Goal: Task Accomplishment & Management: Use online tool/utility

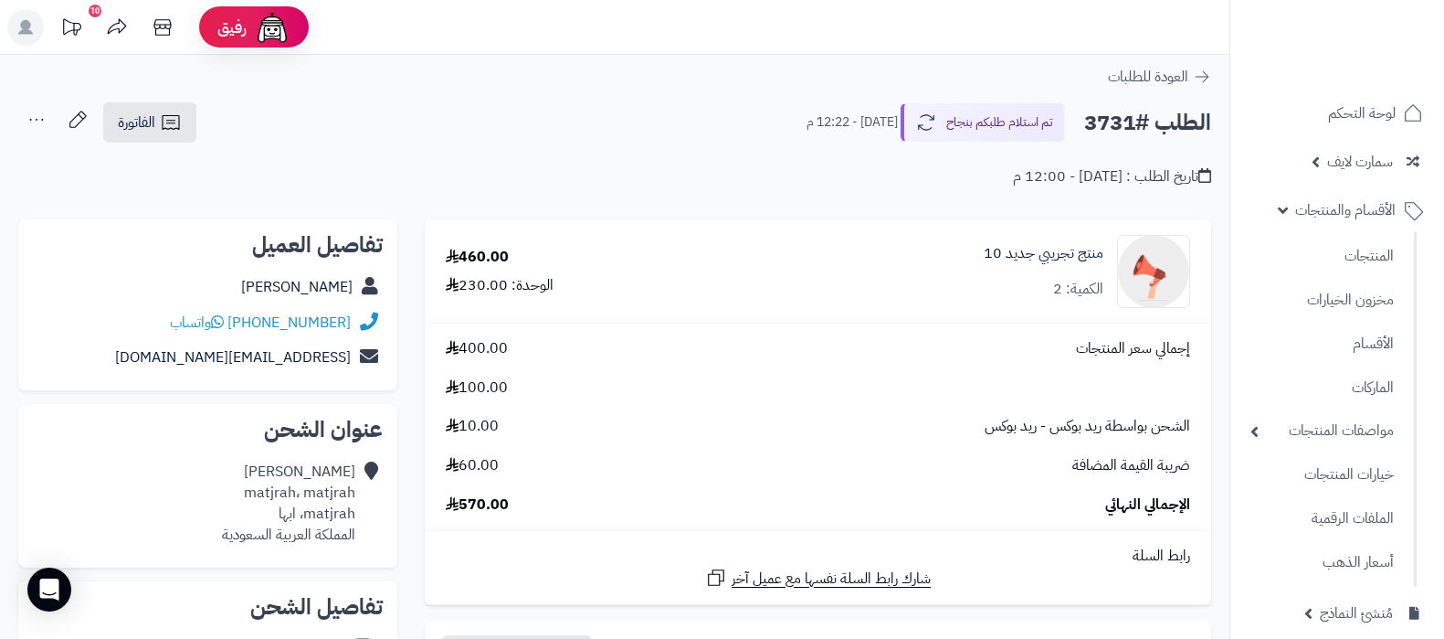
click at [1348, 246] on link "المنتجات" at bounding box center [1323, 256] width 162 height 39
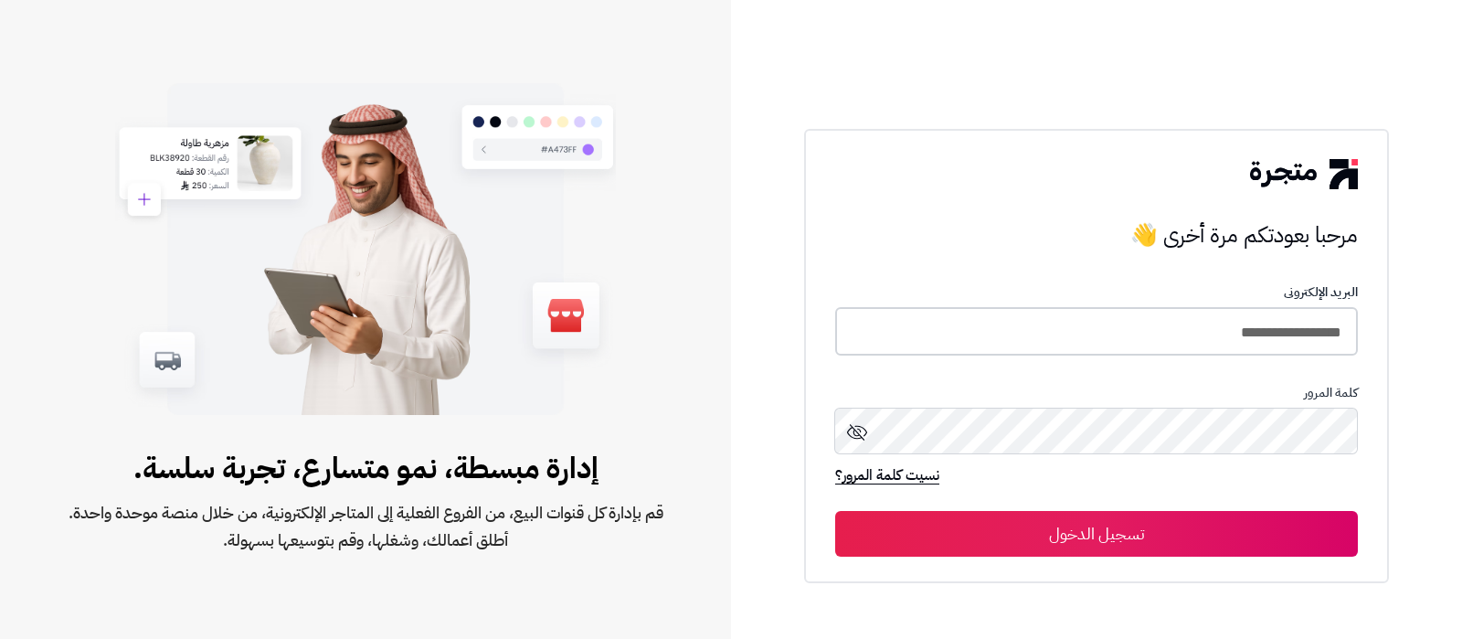
click at [1147, 344] on input "**********" at bounding box center [1096, 331] width 523 height 48
type input "**********"
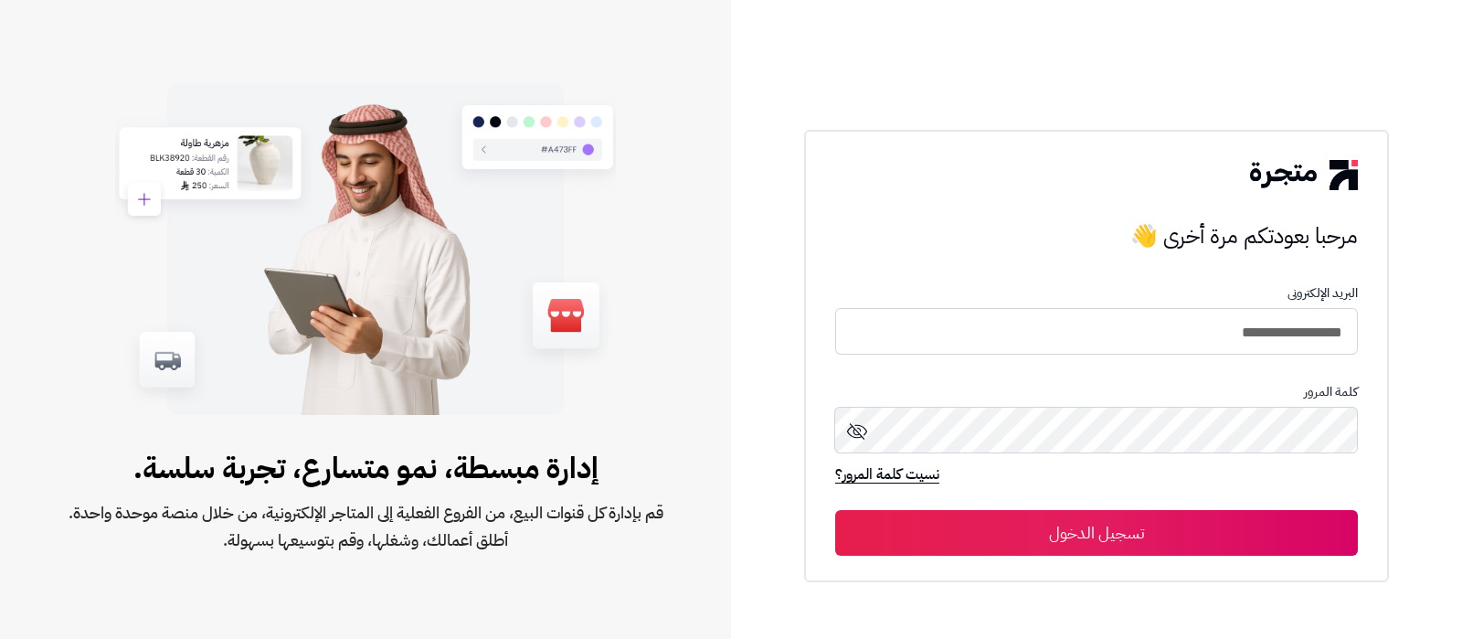
click at [1041, 536] on button "تسجيل الدخول" at bounding box center [1096, 533] width 523 height 46
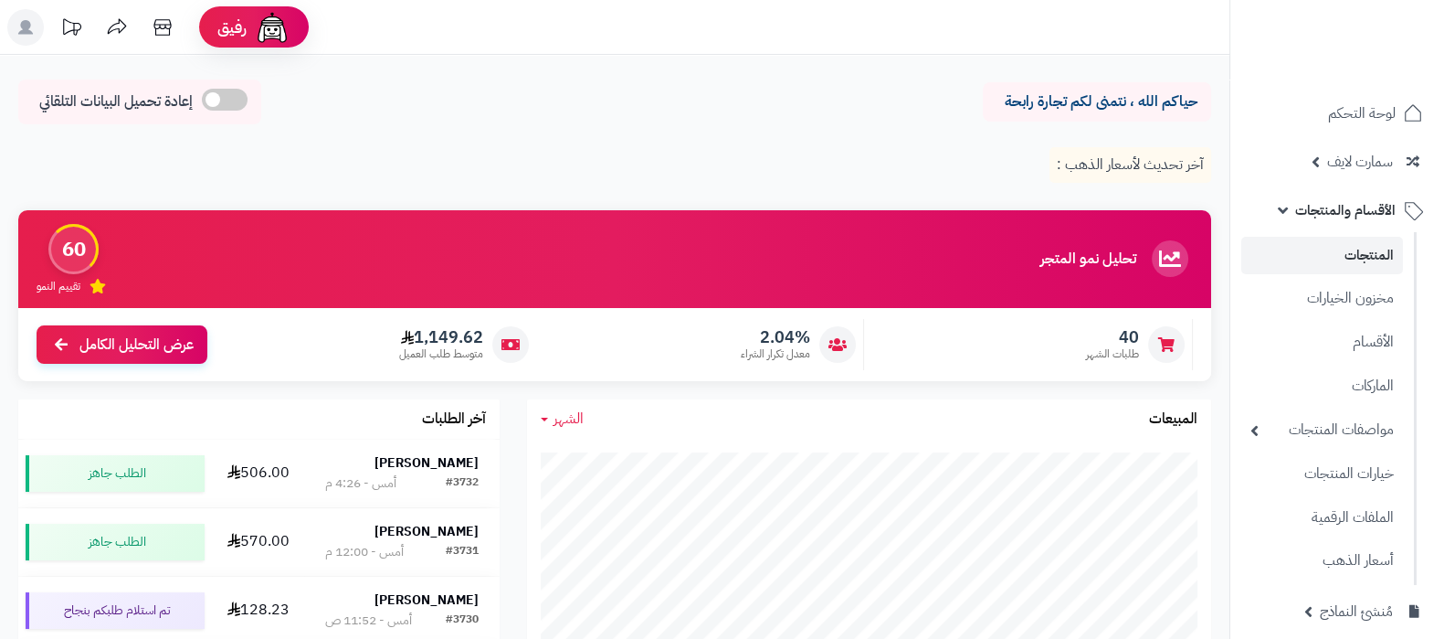
click at [1332, 259] on link "المنتجات" at bounding box center [1323, 255] width 162 height 37
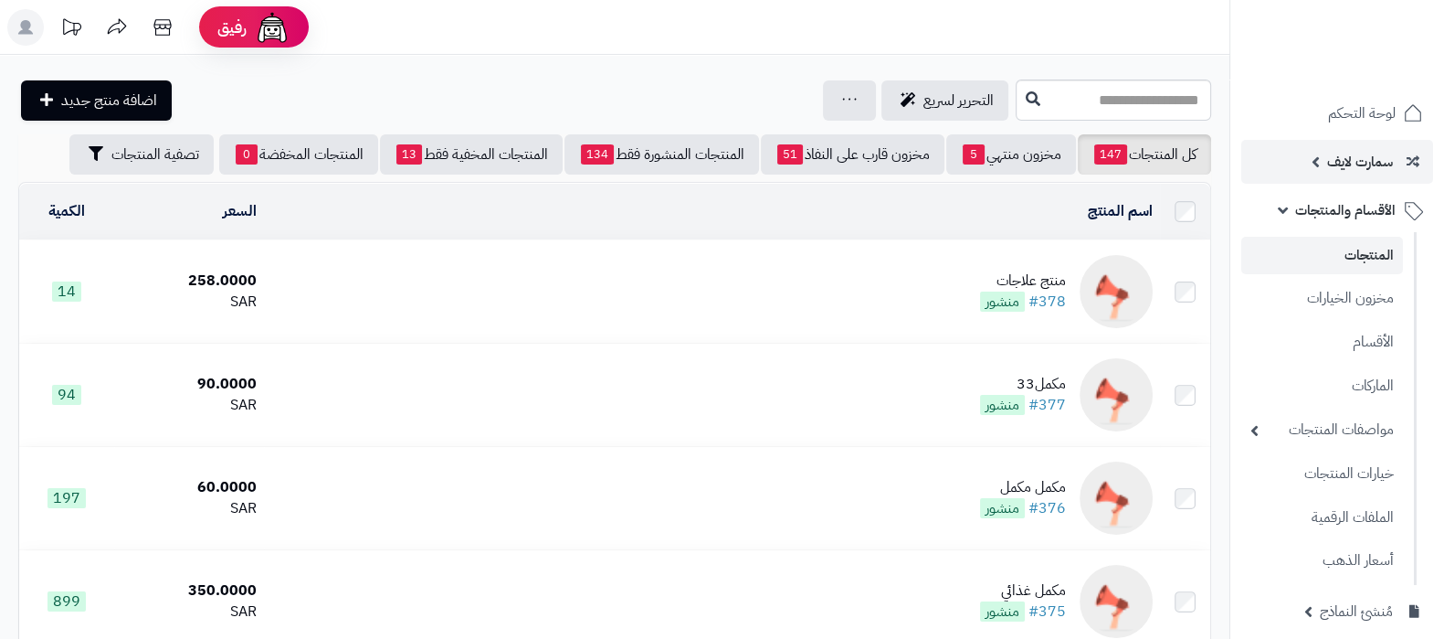
click at [1329, 164] on span "سمارت لايف" at bounding box center [1360, 162] width 66 height 26
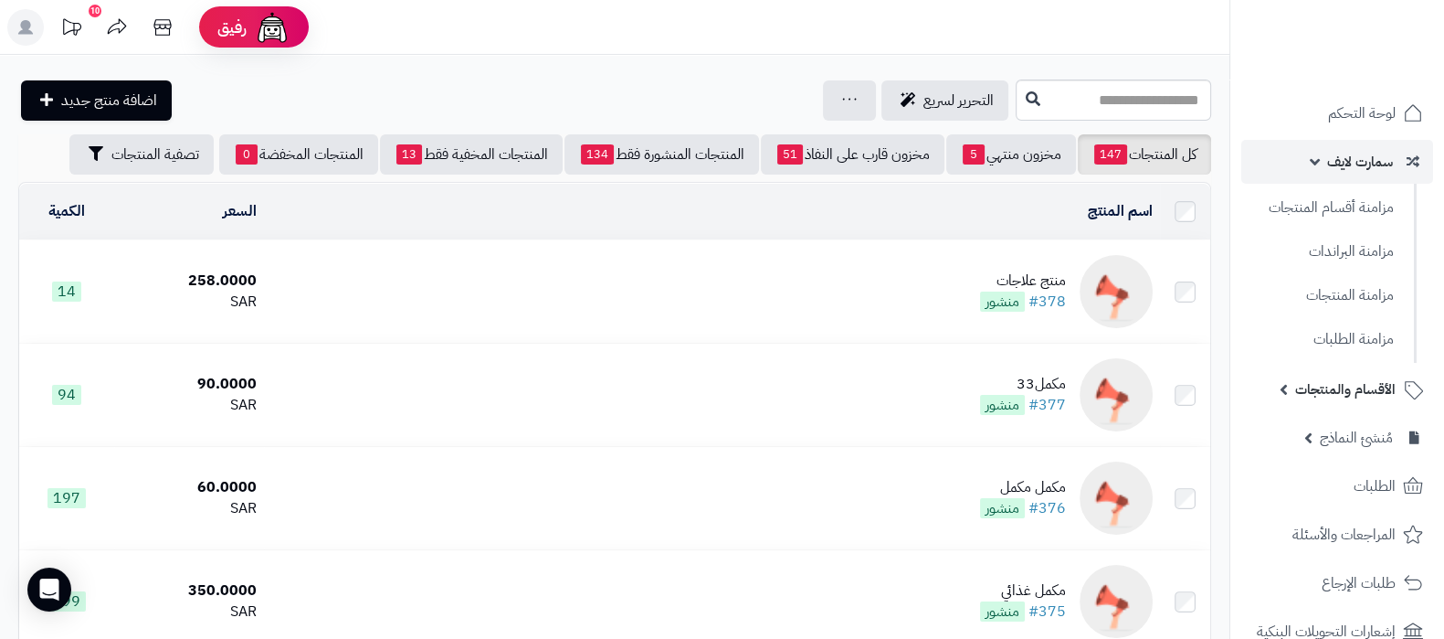
click at [1330, 164] on span "سمارت لايف" at bounding box center [1360, 162] width 66 height 26
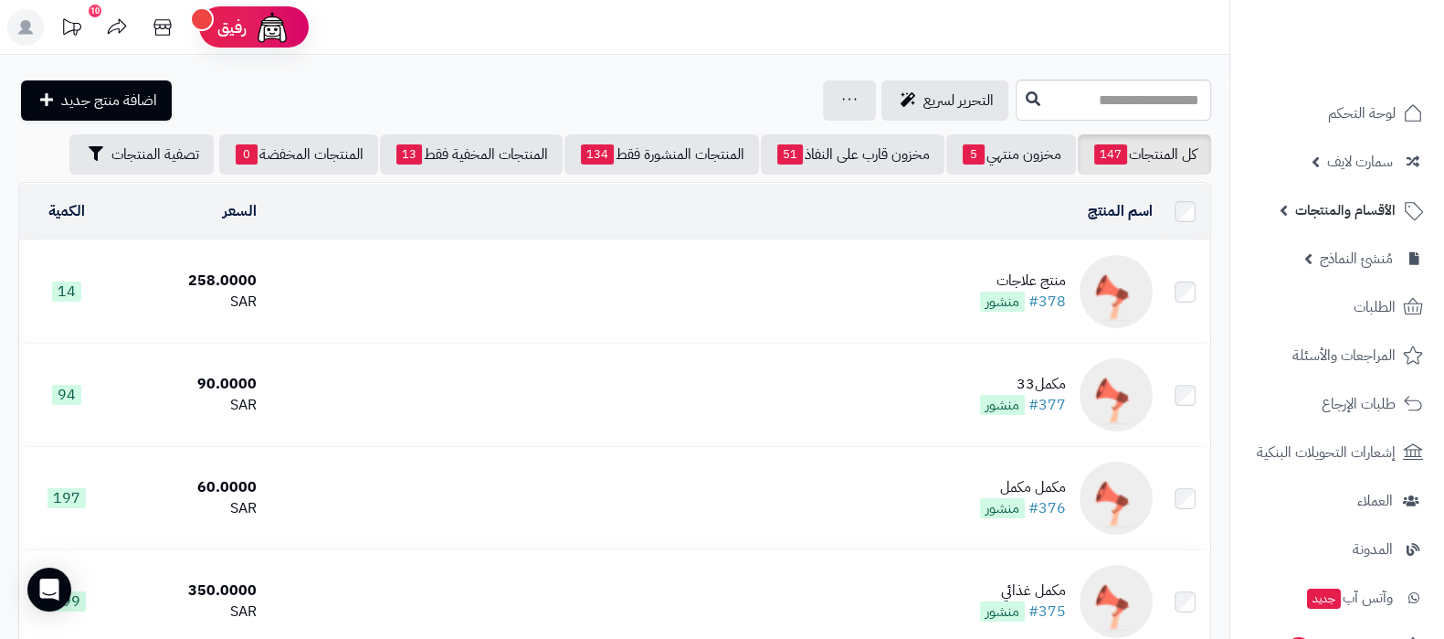
click at [871, 283] on td "منتج علاجات #378 منشور" at bounding box center [712, 291] width 896 height 102
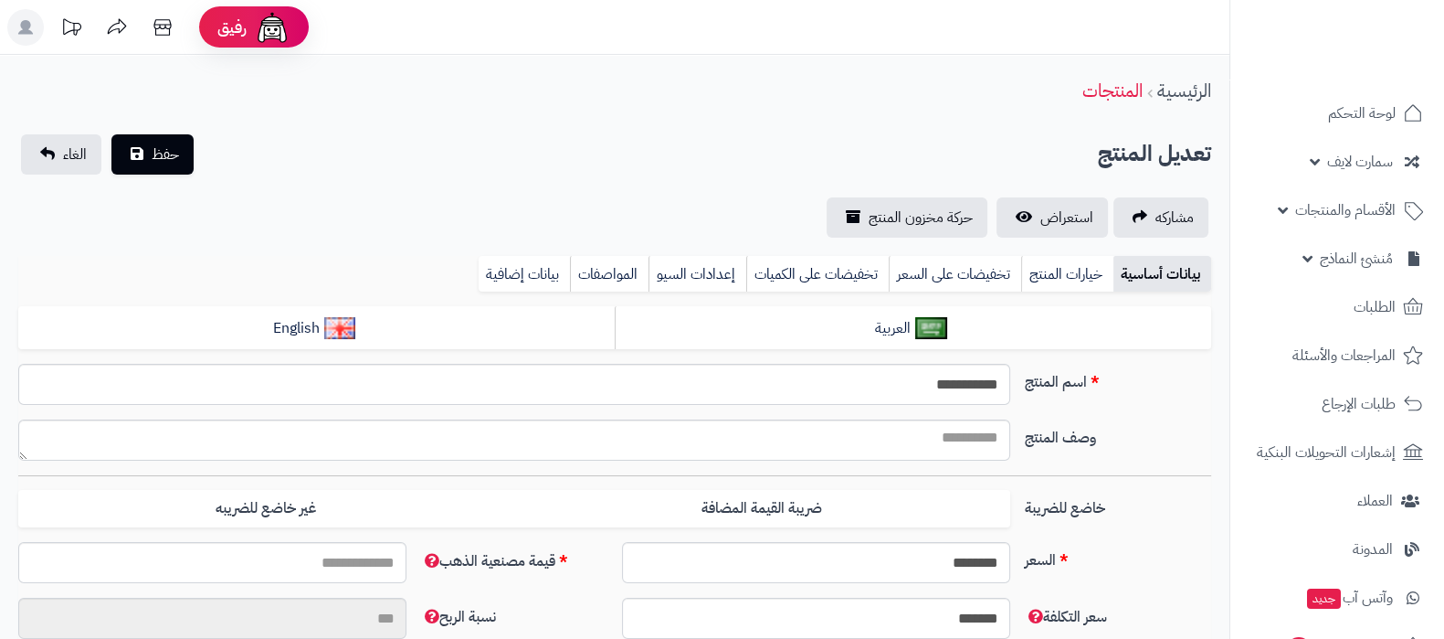
type input "*****"
type input "********"
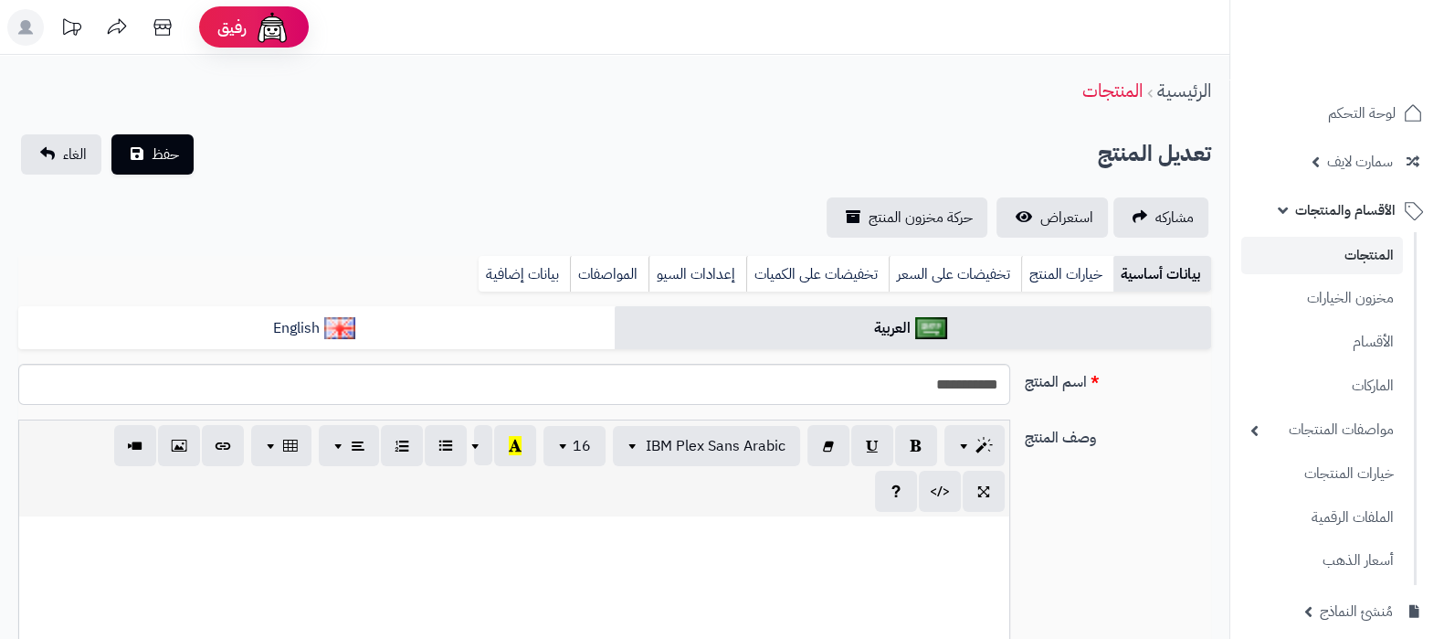
type input "******"
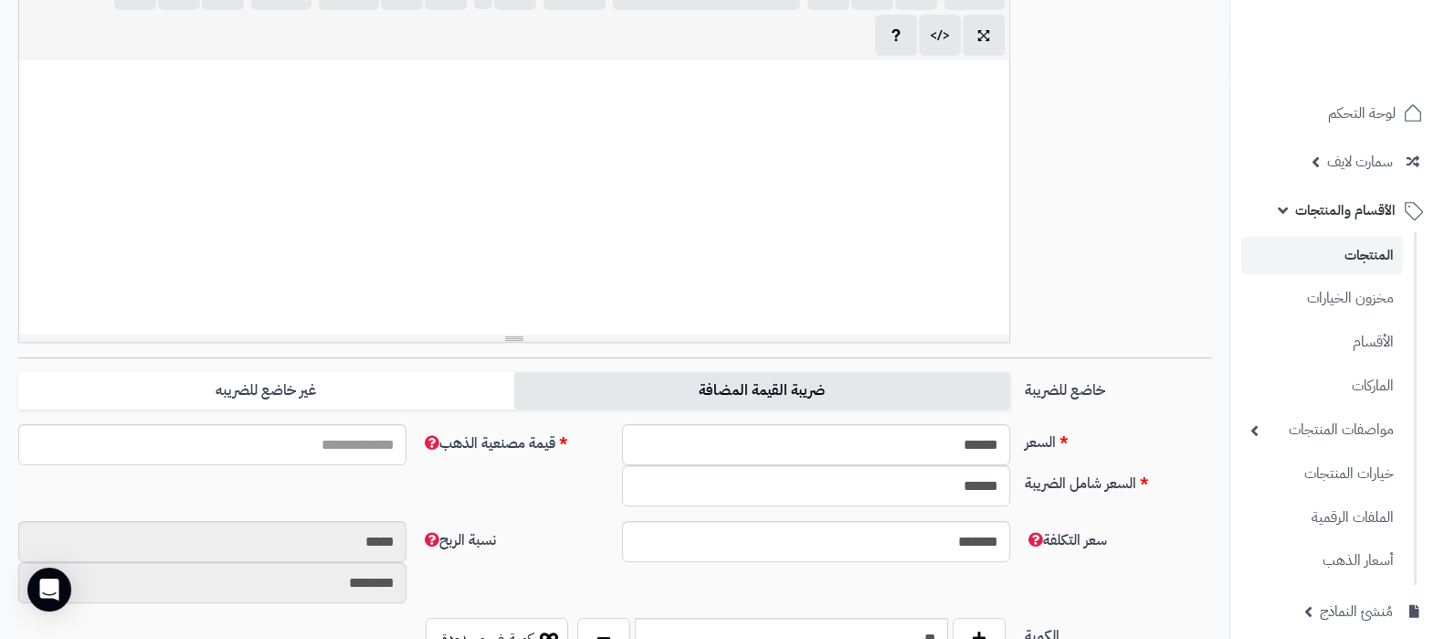
scroll to position [730, 0]
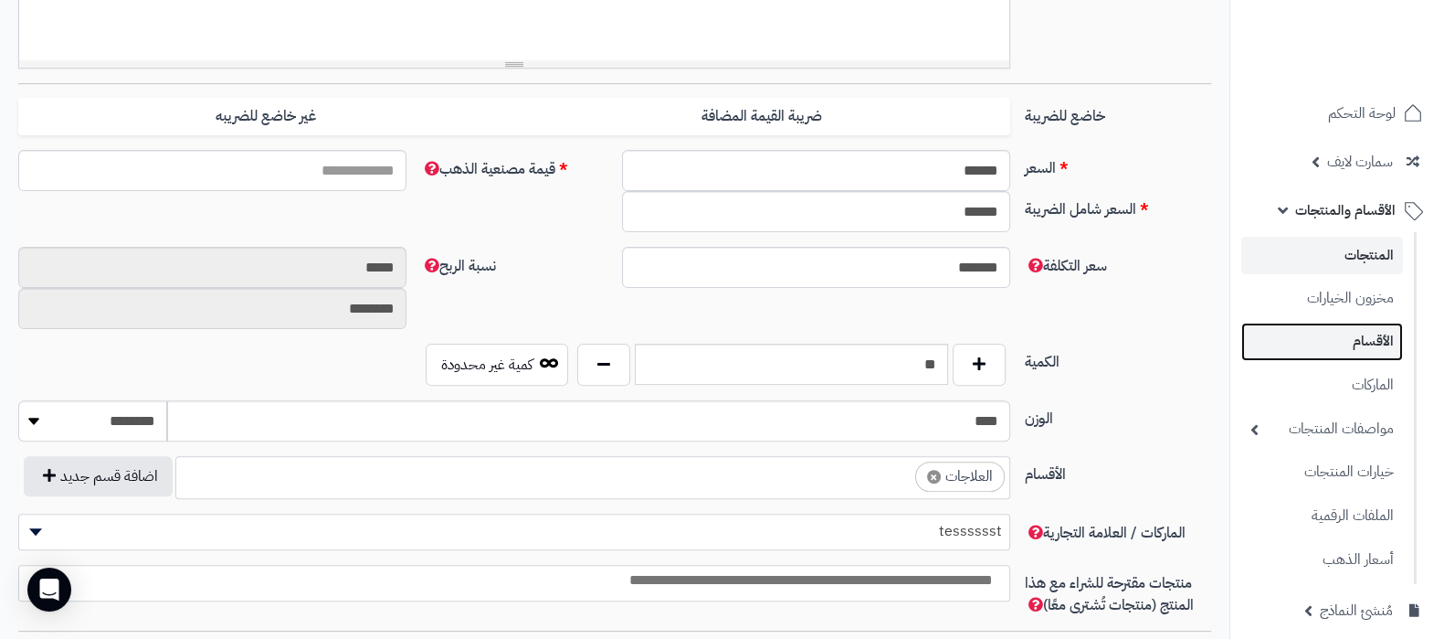
click at [1347, 349] on link "الأقسام" at bounding box center [1323, 340] width 162 height 37
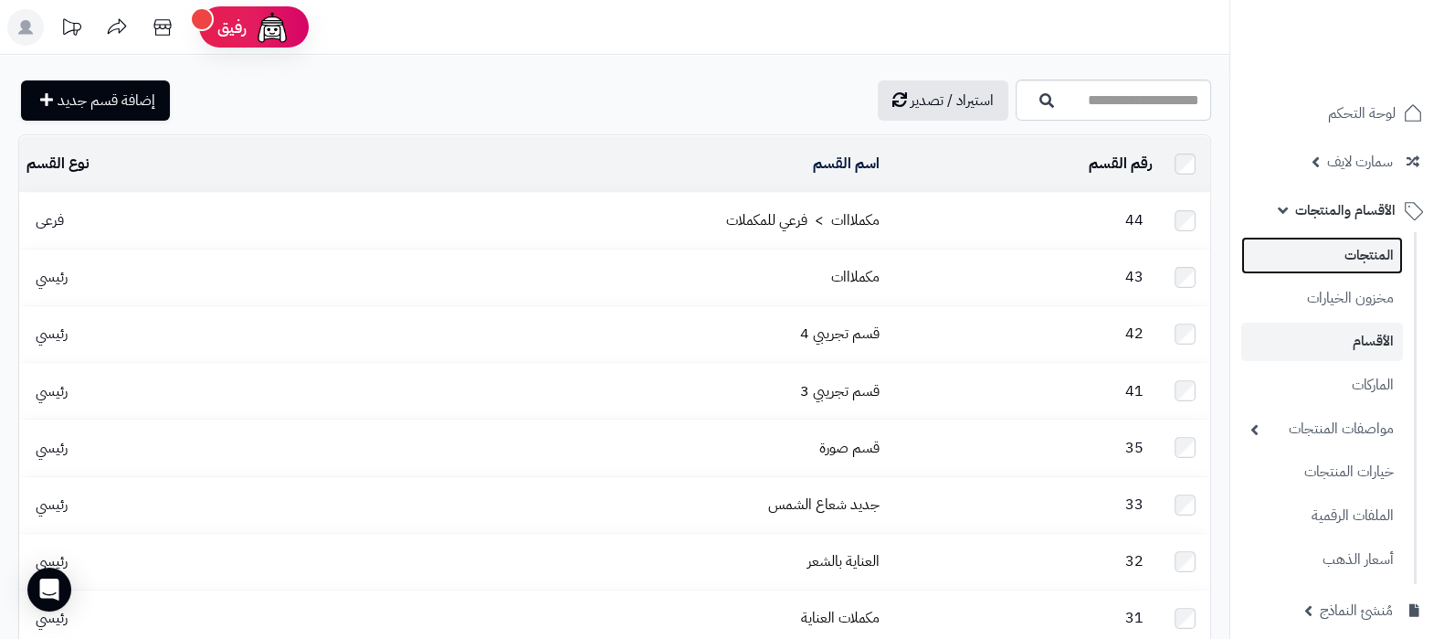
click at [1345, 264] on link "المنتجات" at bounding box center [1323, 255] width 162 height 37
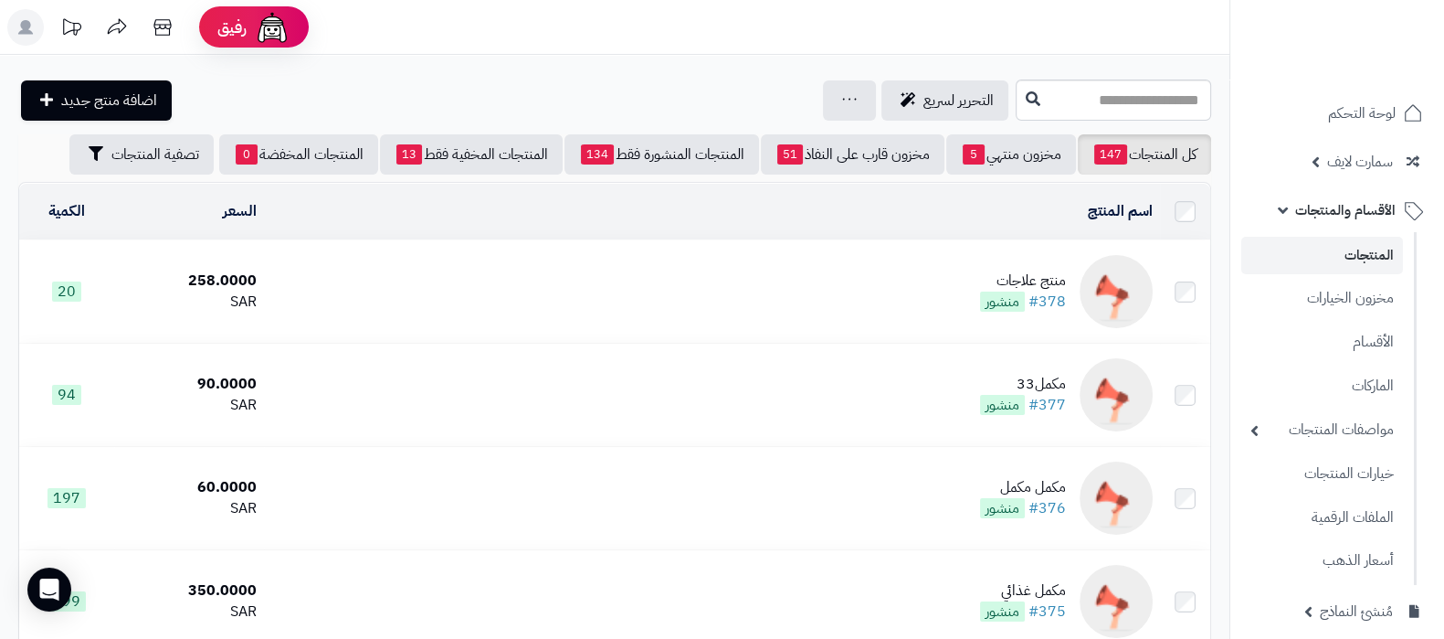
click at [687, 280] on td "منتج علاجات #378 منشور" at bounding box center [712, 291] width 896 height 102
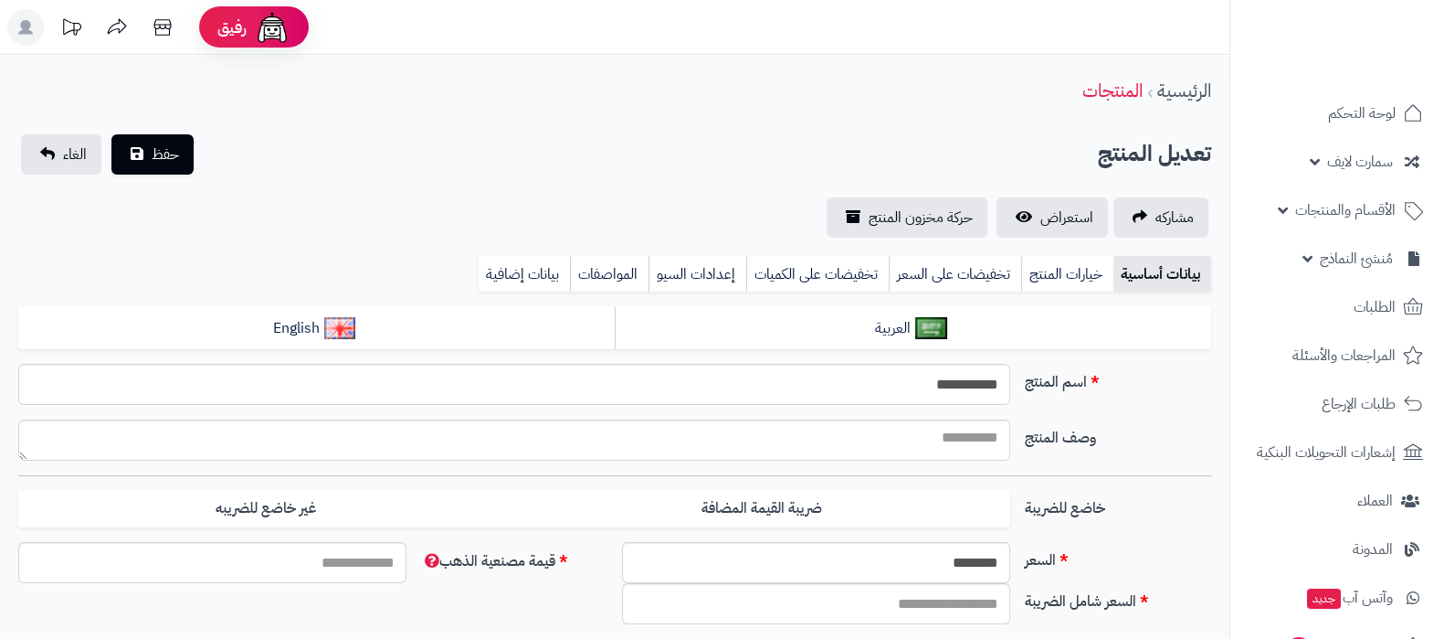
type input "******"
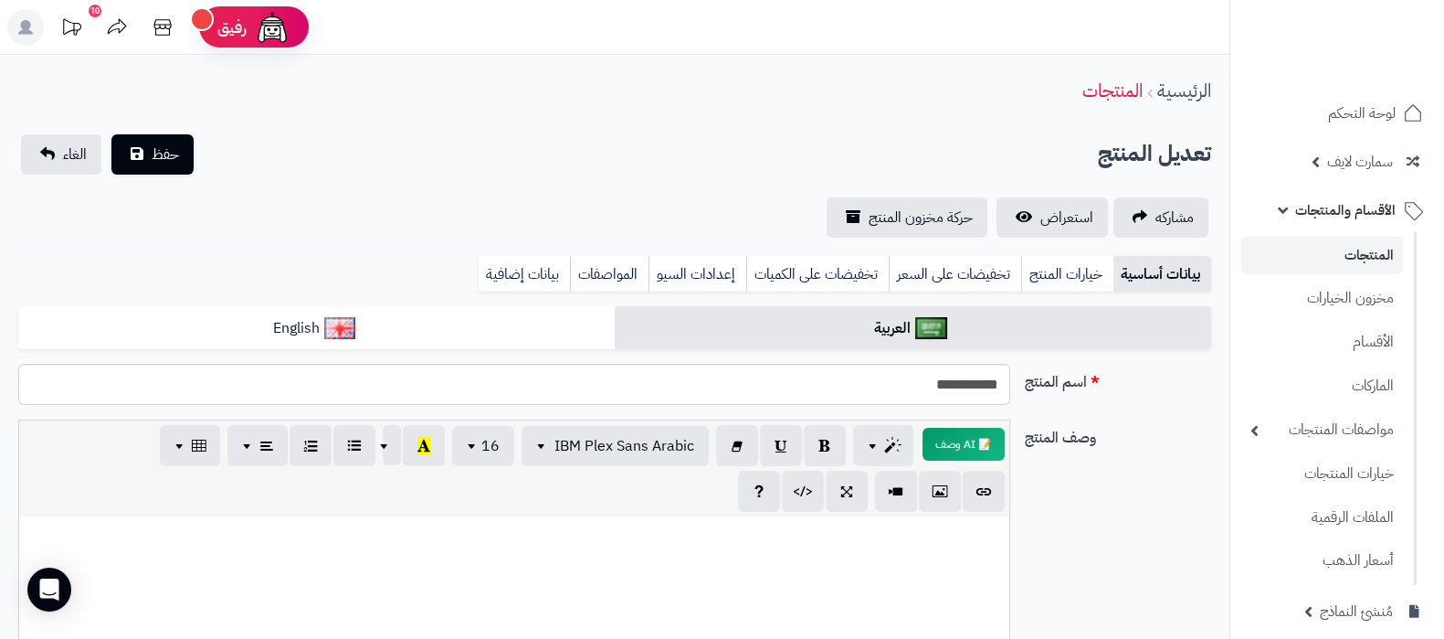
click at [1316, 249] on link "المنتجات" at bounding box center [1323, 255] width 162 height 37
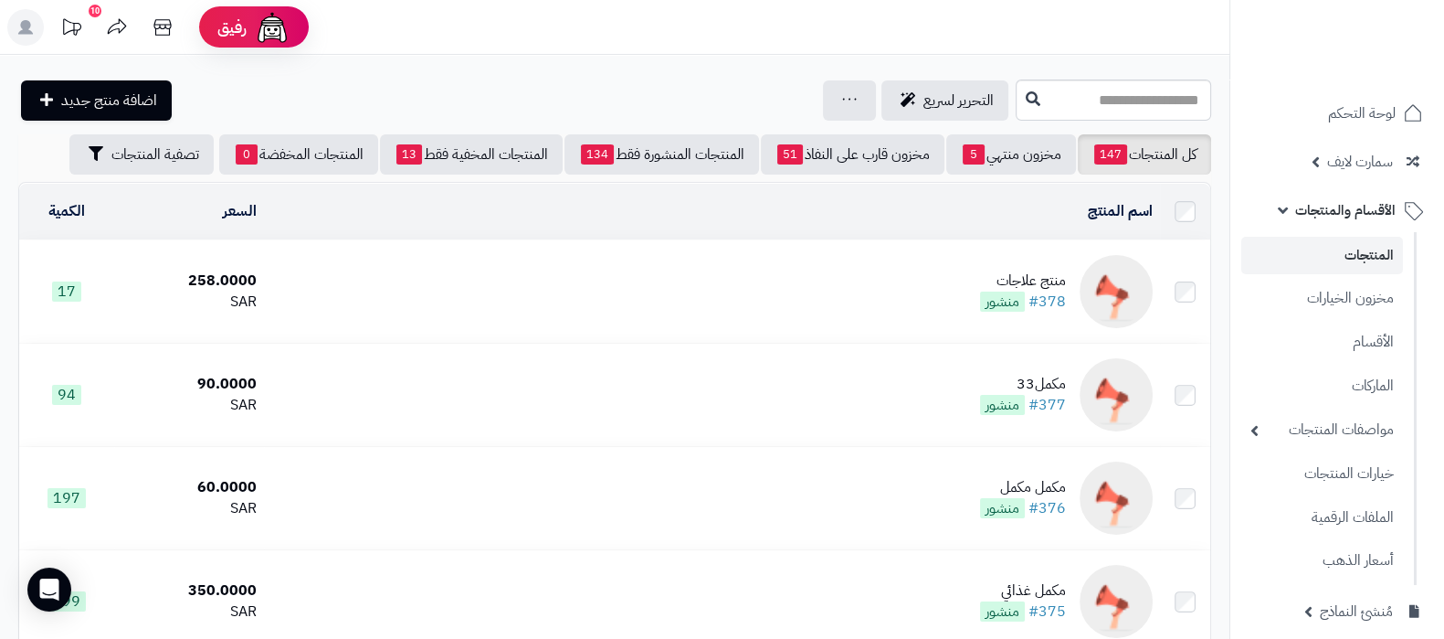
click at [963, 269] on td "منتج علاجات #378 منشور" at bounding box center [712, 291] width 896 height 102
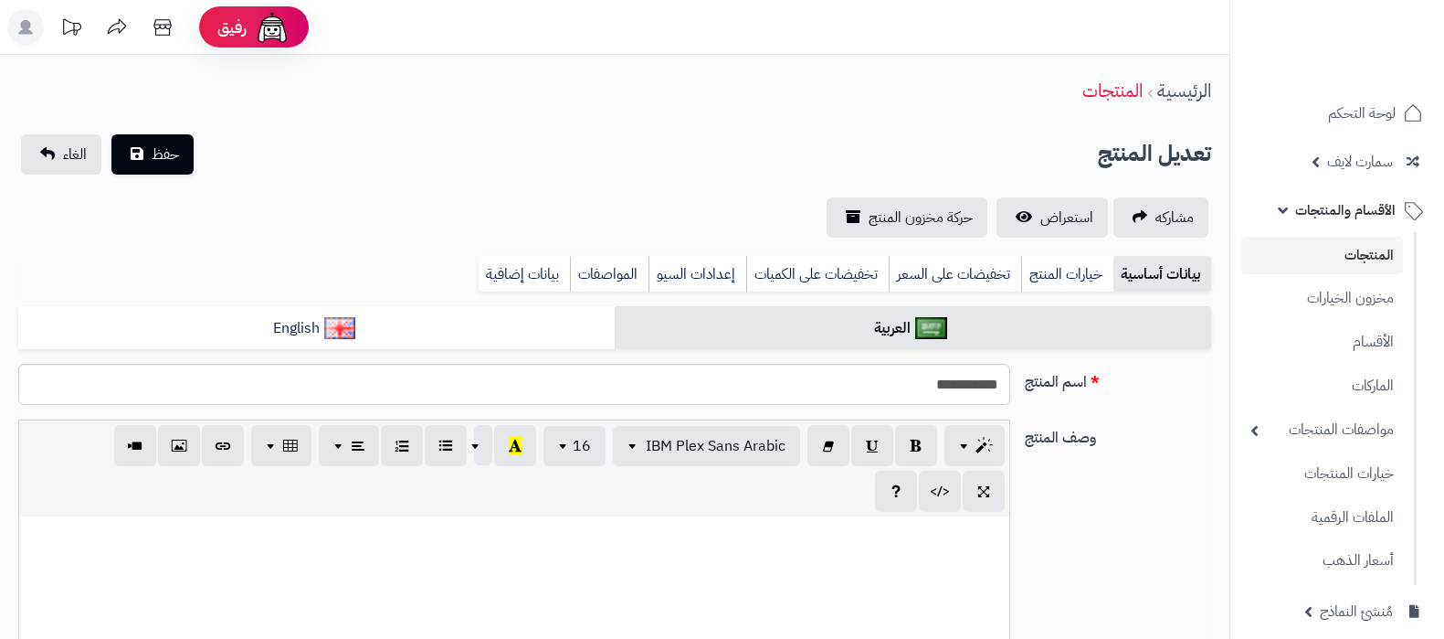
scroll to position [798, 0]
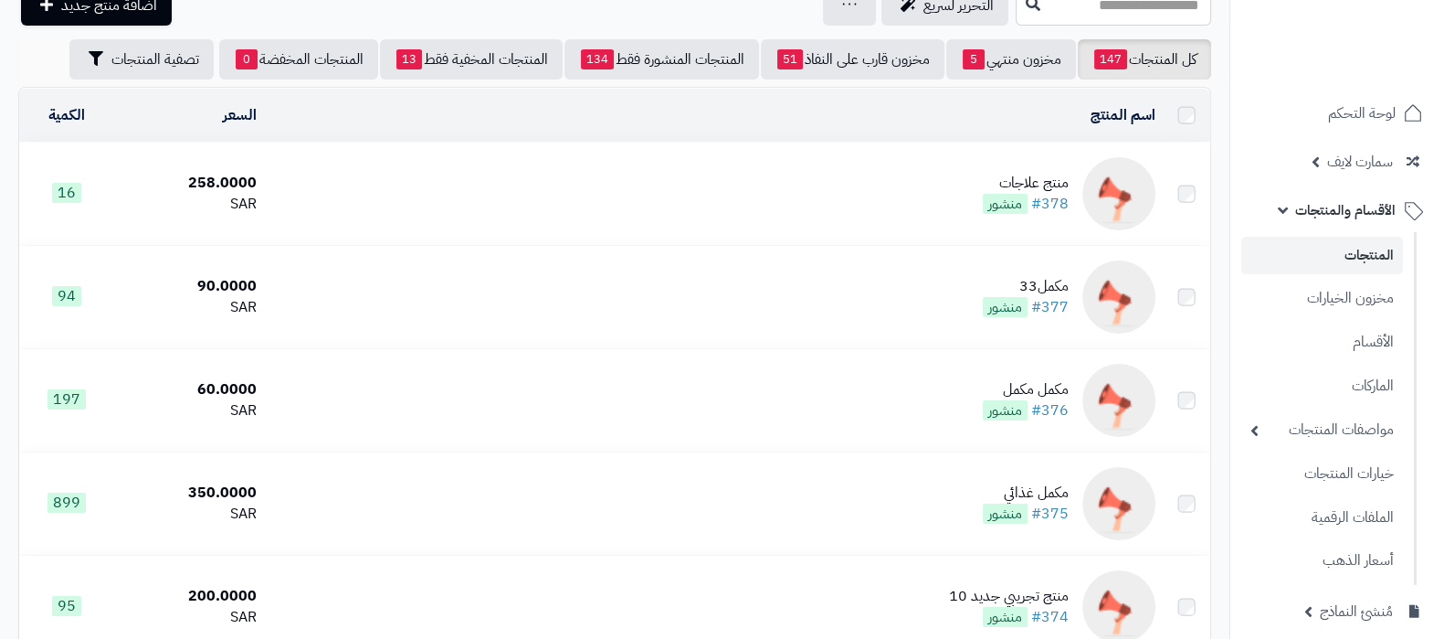
scroll to position [113, 0]
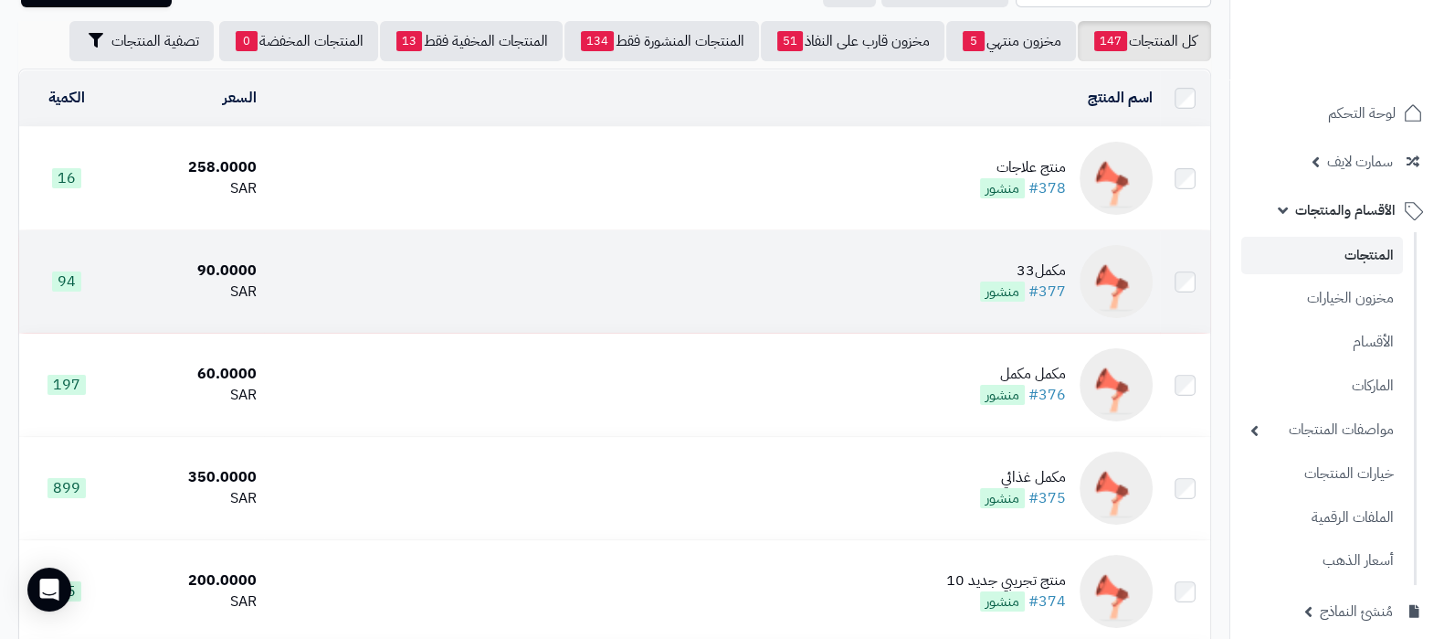
click at [883, 257] on td "مكمل33 #377 منشور" at bounding box center [712, 281] width 896 height 102
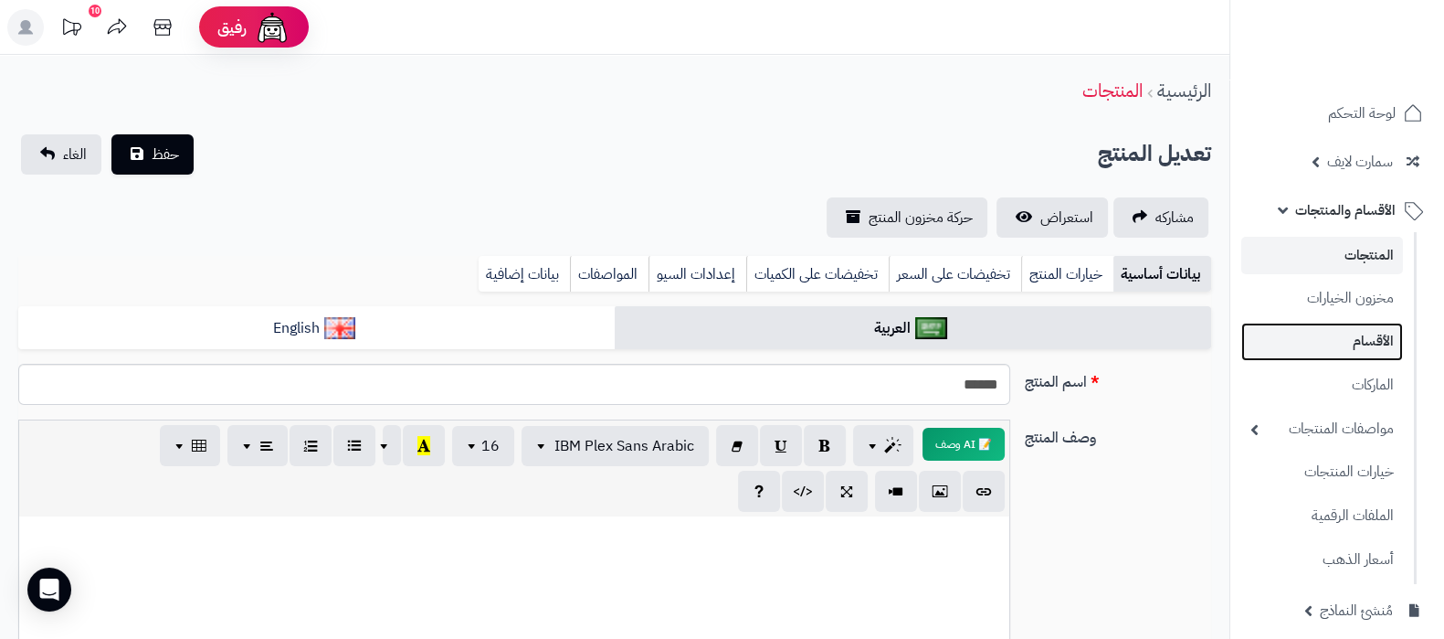
click at [1374, 332] on link "الأقسام" at bounding box center [1323, 340] width 162 height 37
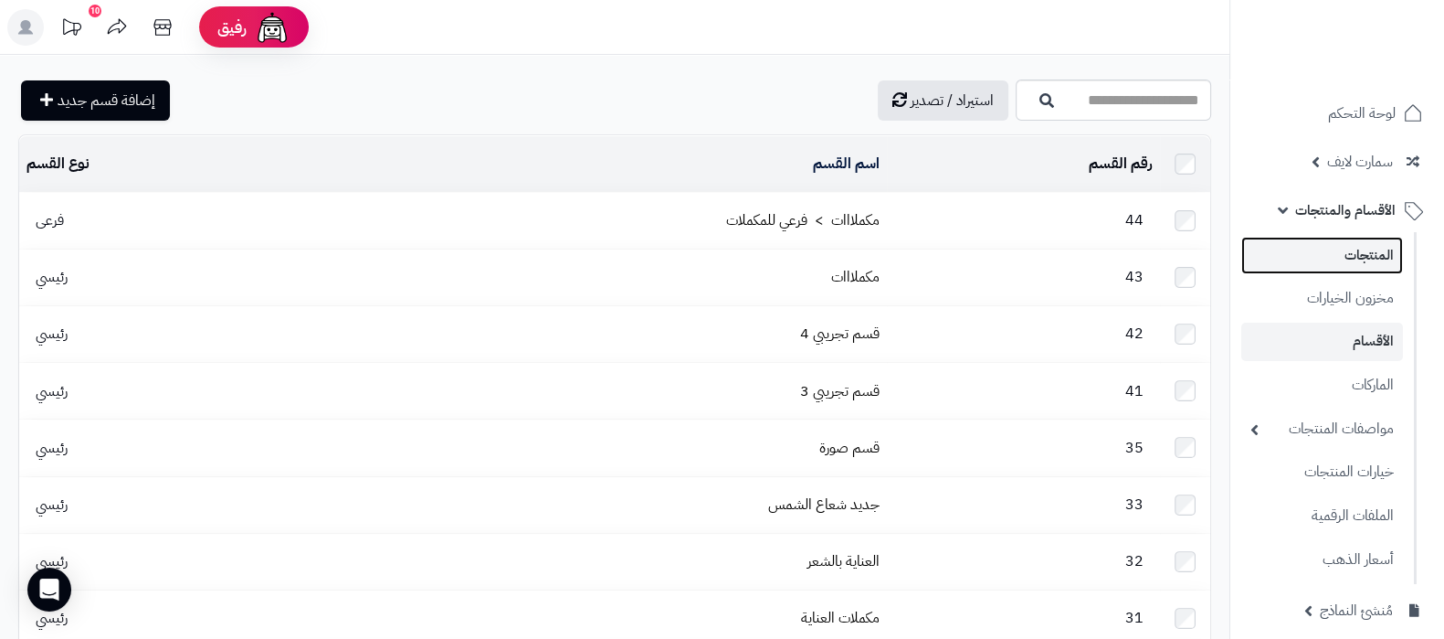
click at [1313, 257] on link "المنتجات" at bounding box center [1323, 255] width 162 height 37
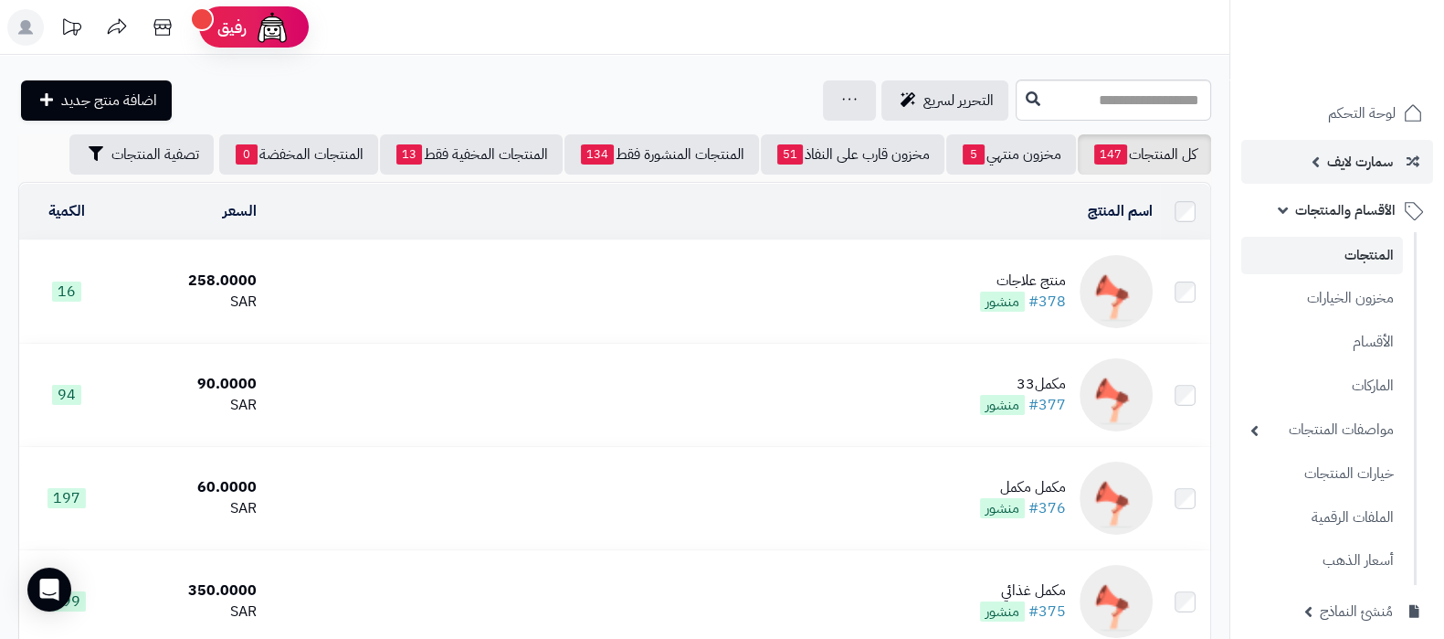
click at [1355, 162] on span "سمارت لايف" at bounding box center [1360, 162] width 66 height 26
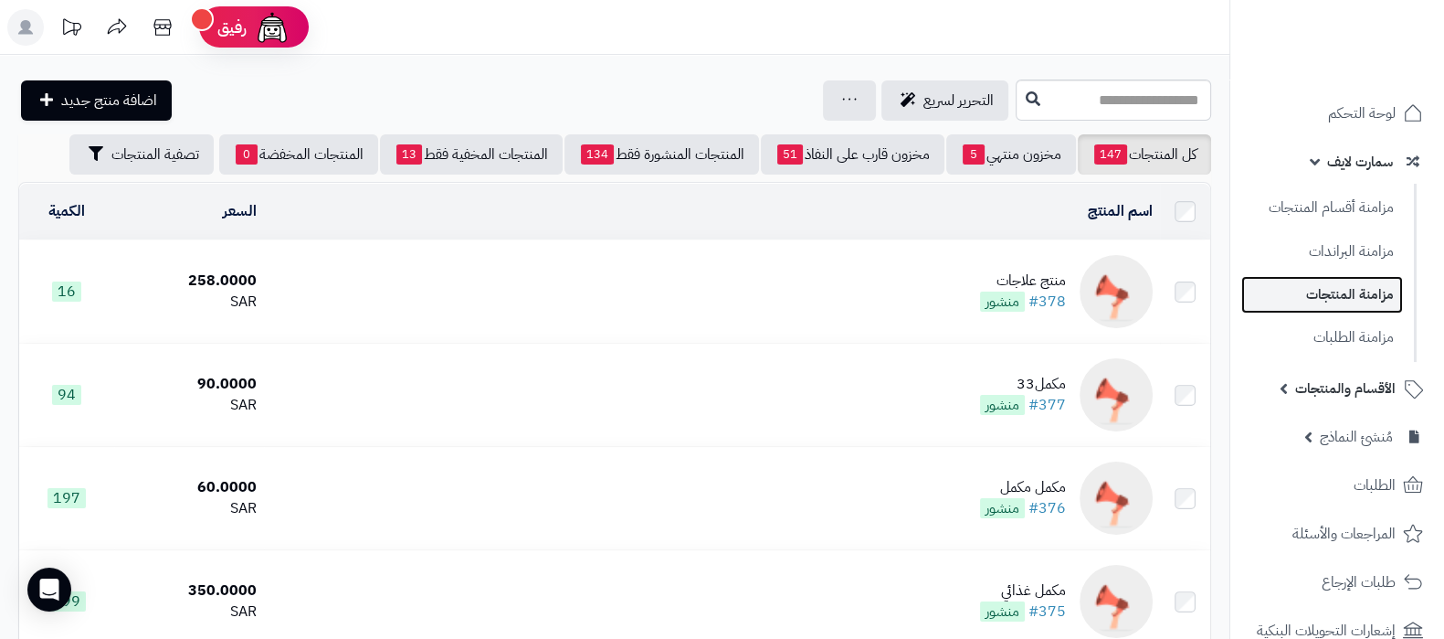
click at [1321, 292] on link "مزامنة المنتجات" at bounding box center [1323, 294] width 162 height 37
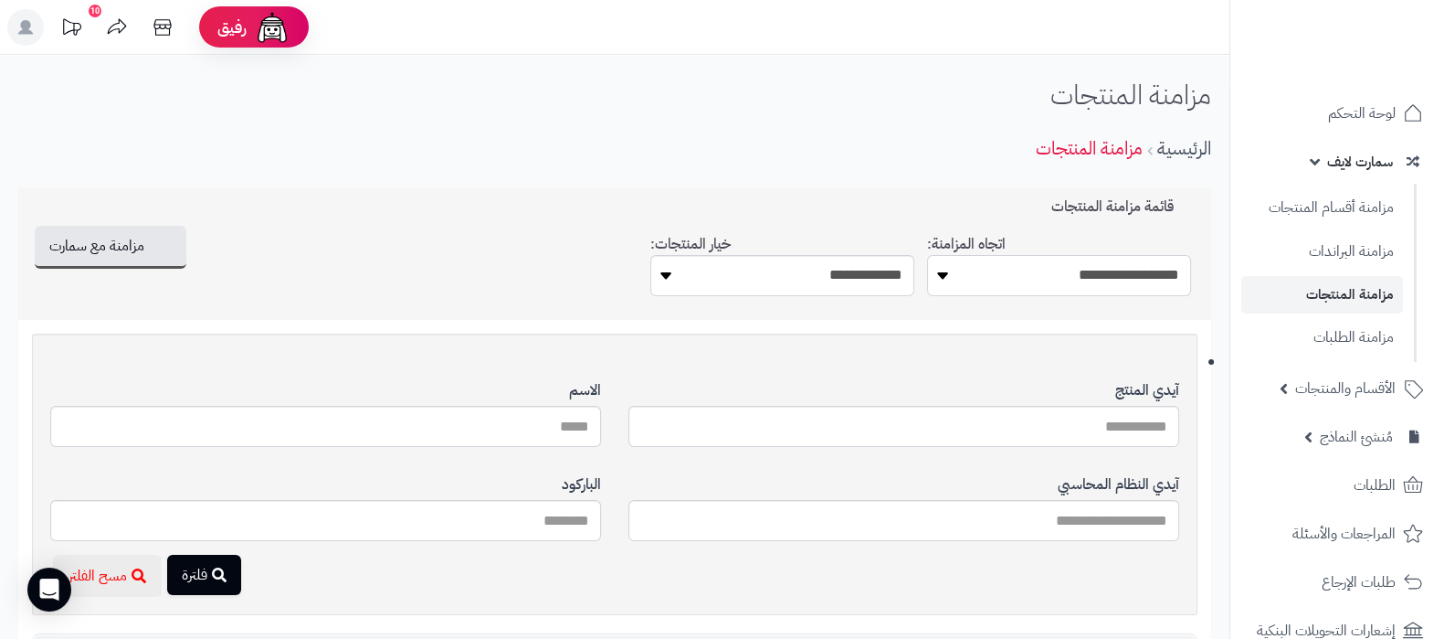
click at [1066, 285] on select "**********" at bounding box center [1059, 275] width 264 height 41
select select "*********"
click at [927, 255] on select "**********" at bounding box center [1059, 275] width 264 height 41
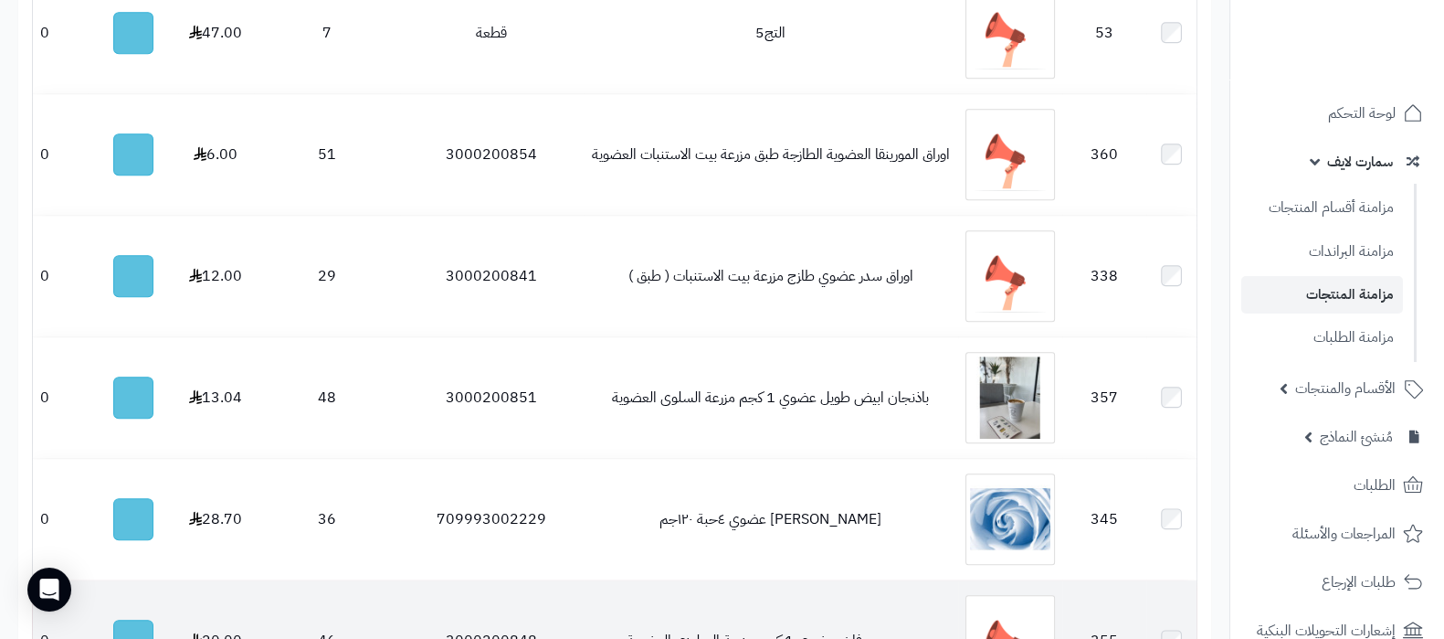
scroll to position [2598, 0]
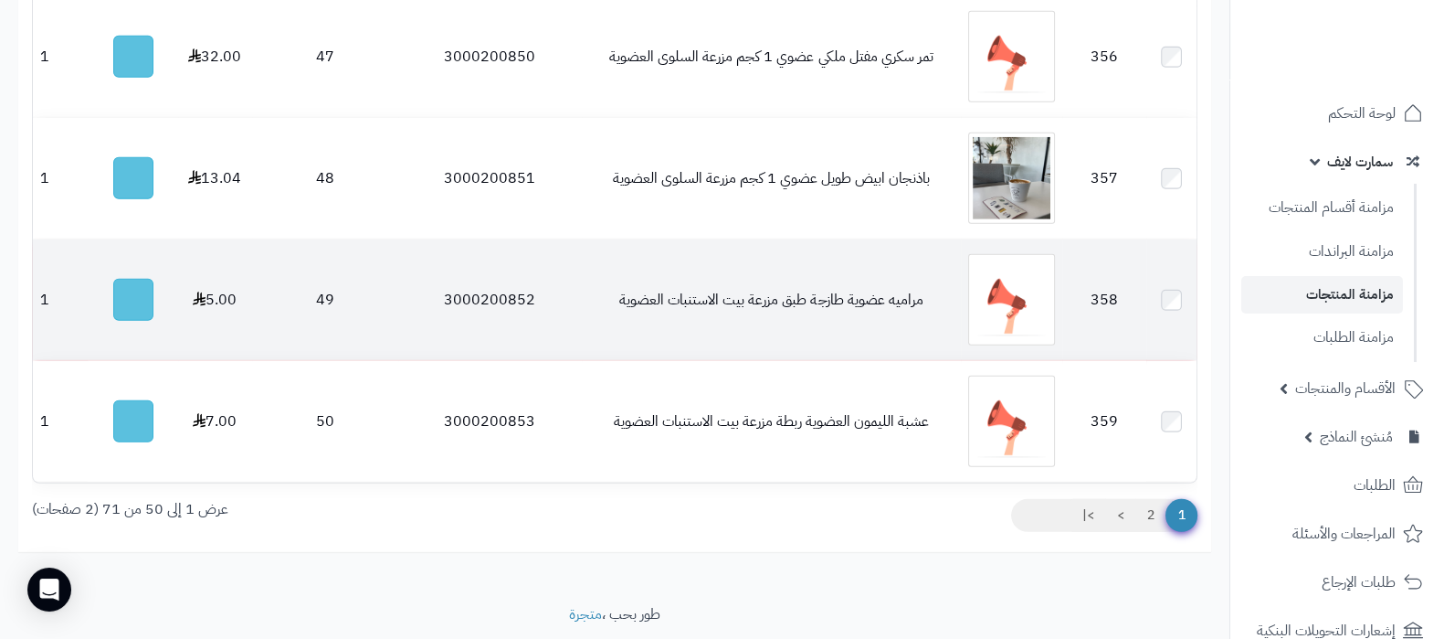
scroll to position [6381, 0]
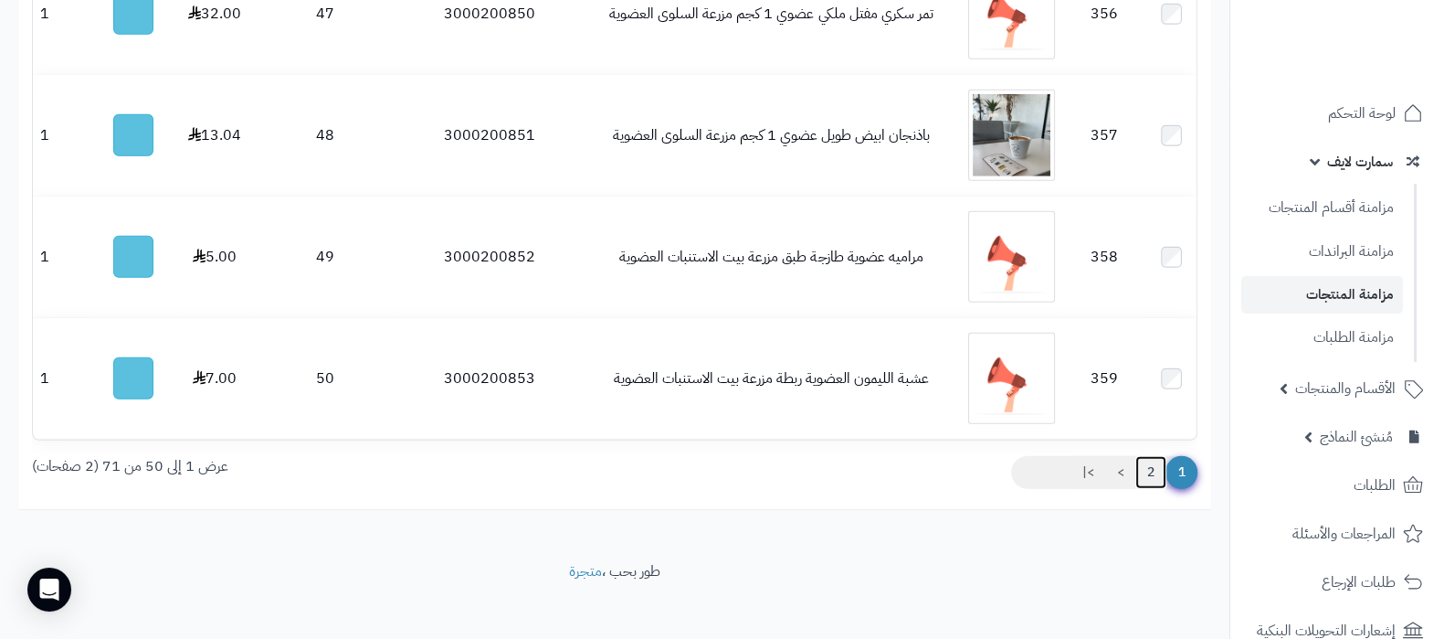
click at [1160, 469] on link "2" at bounding box center [1151, 472] width 31 height 33
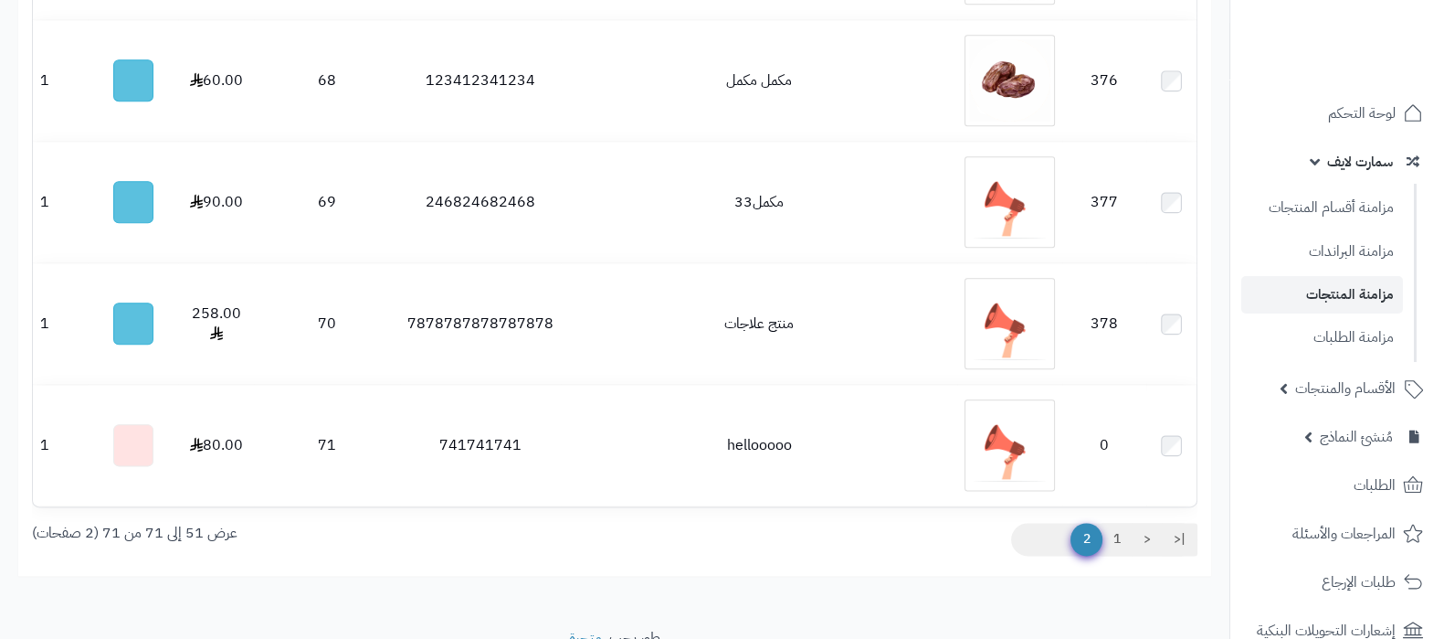
scroll to position [2863, 0]
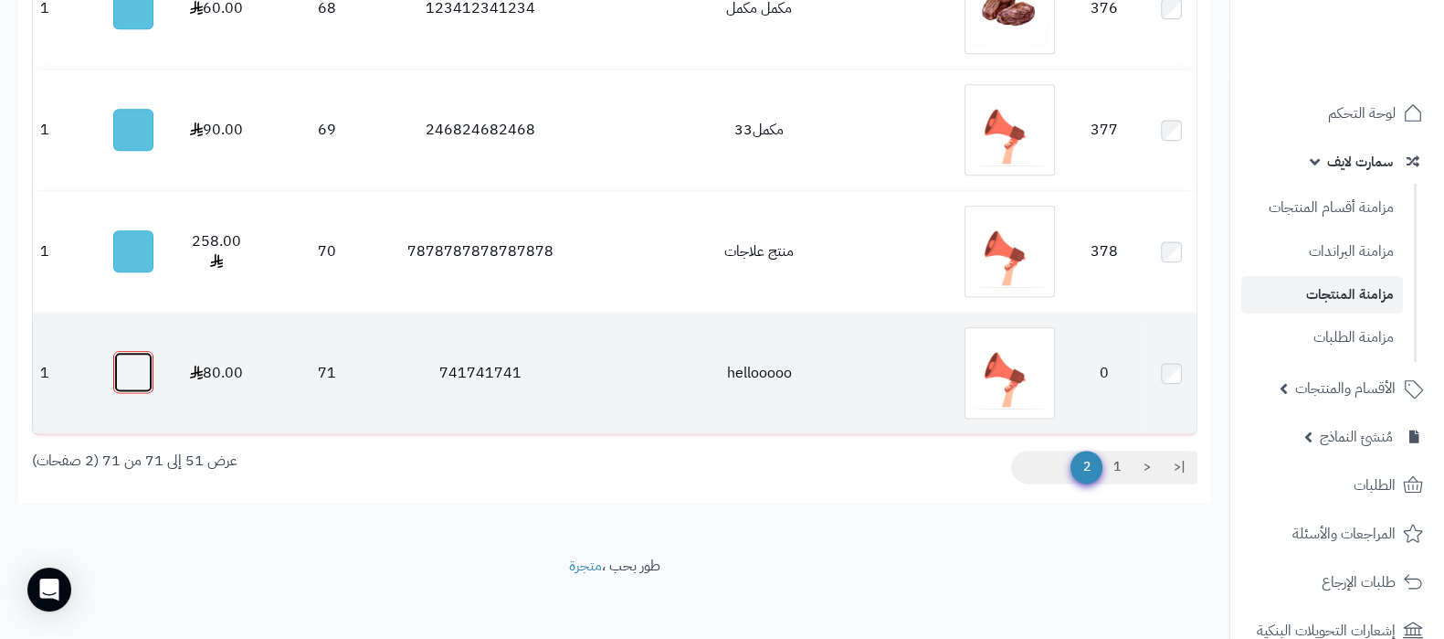
click at [146, 367] on button "button" at bounding box center [133, 372] width 40 height 42
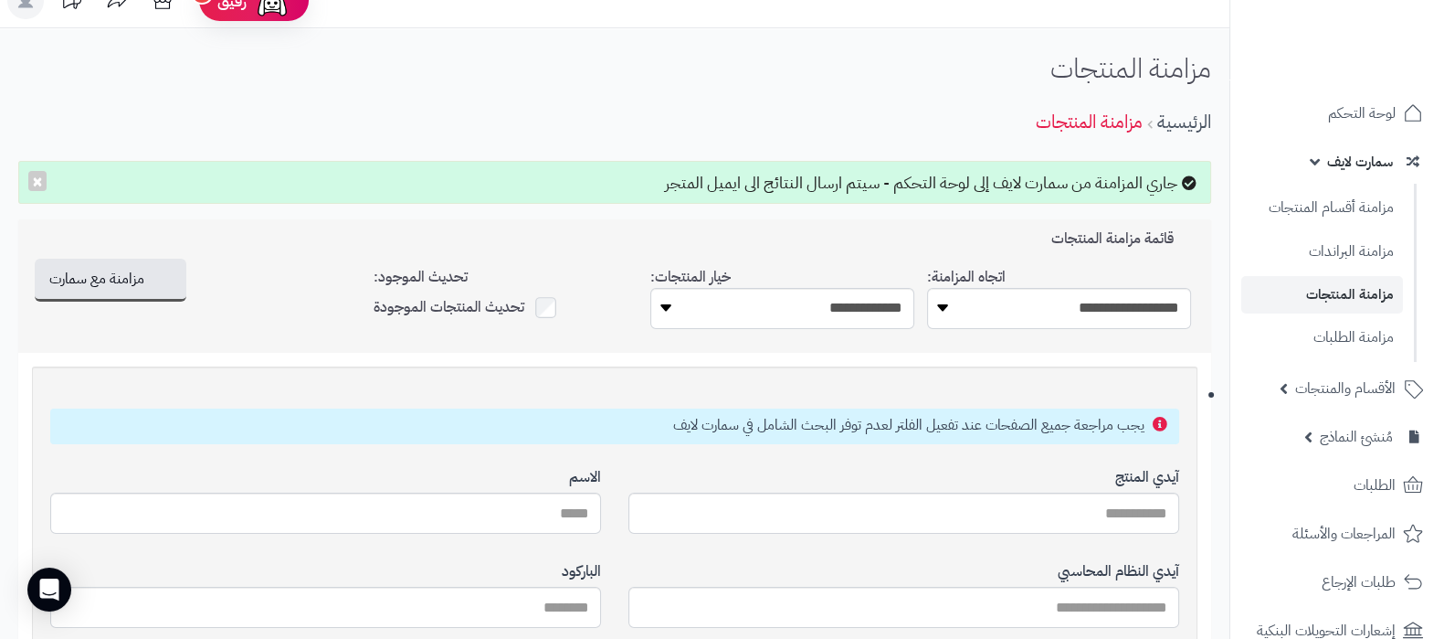
scroll to position [0, 0]
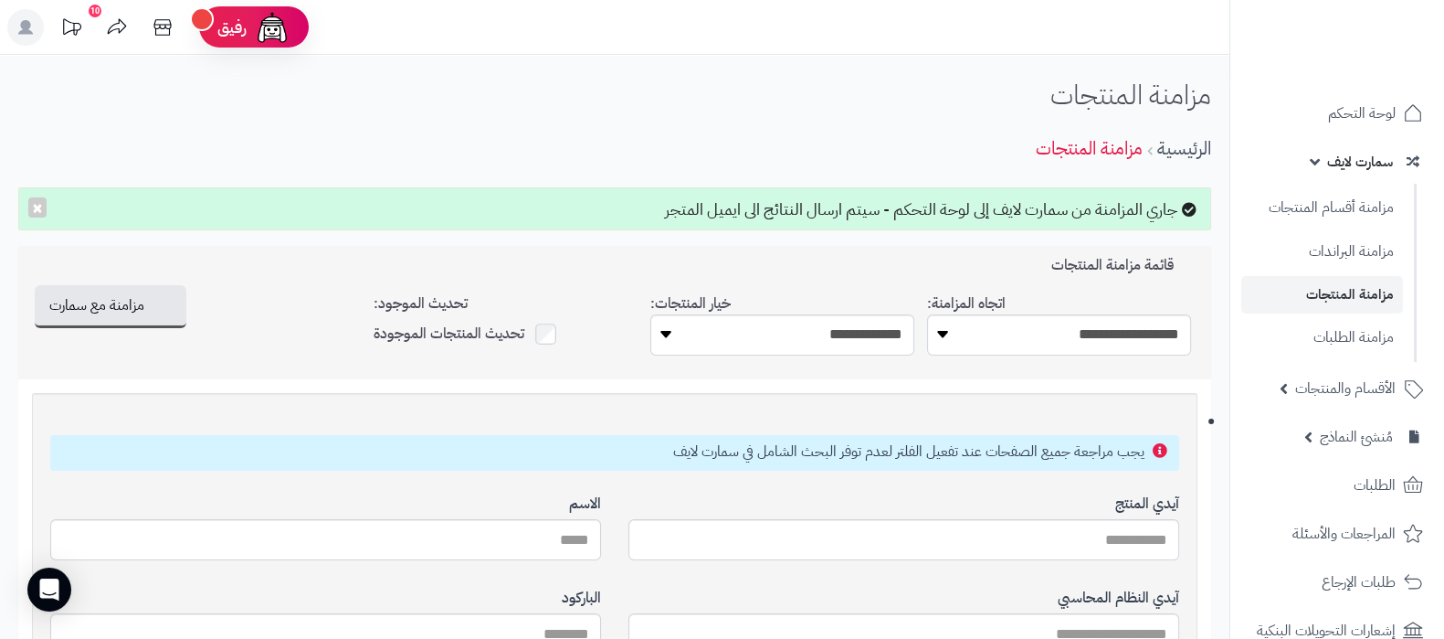
click at [1341, 167] on span "سمارت لايف" at bounding box center [1360, 162] width 66 height 26
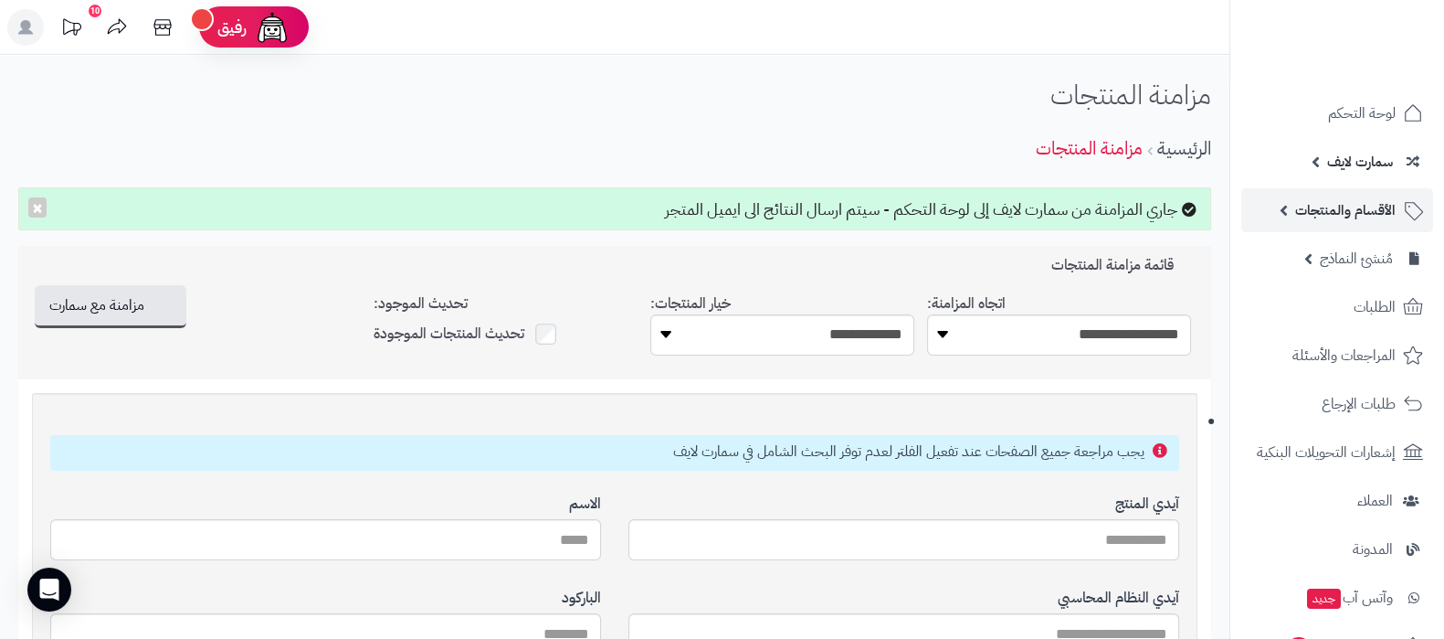
click at [1317, 221] on span "الأقسام والمنتجات" at bounding box center [1345, 210] width 100 height 26
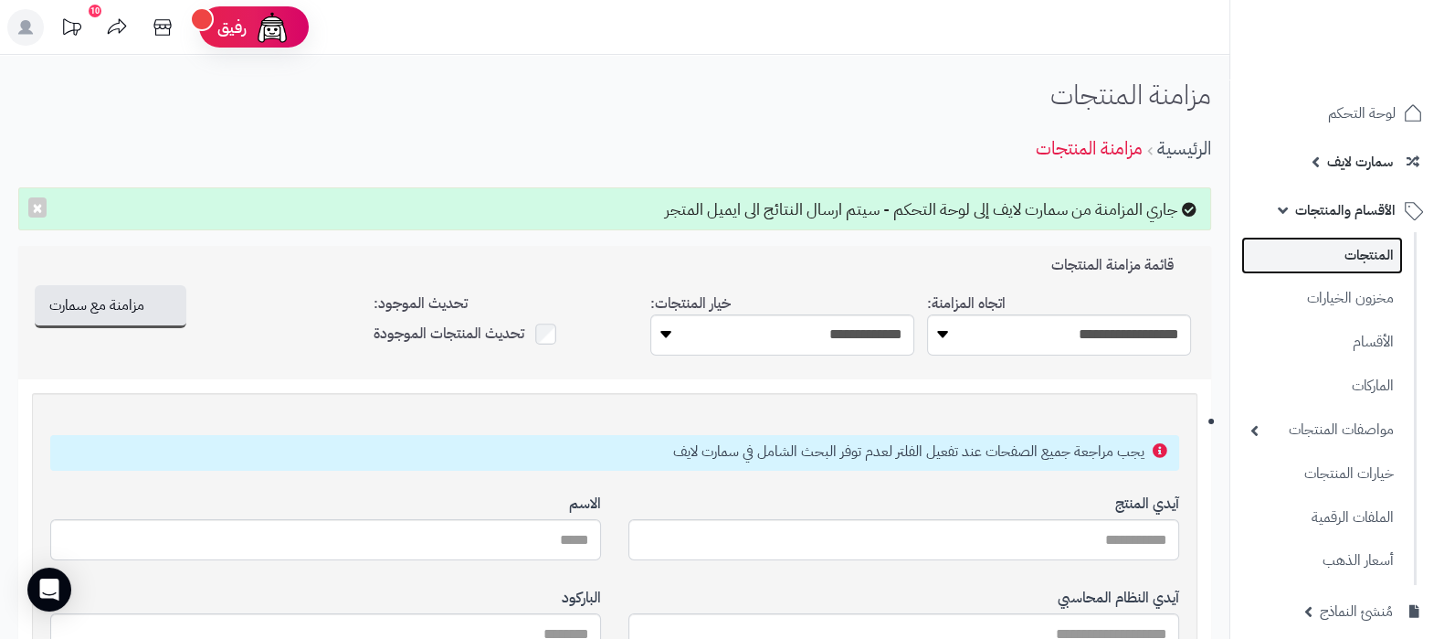
click at [1327, 246] on link "المنتجات" at bounding box center [1323, 255] width 162 height 37
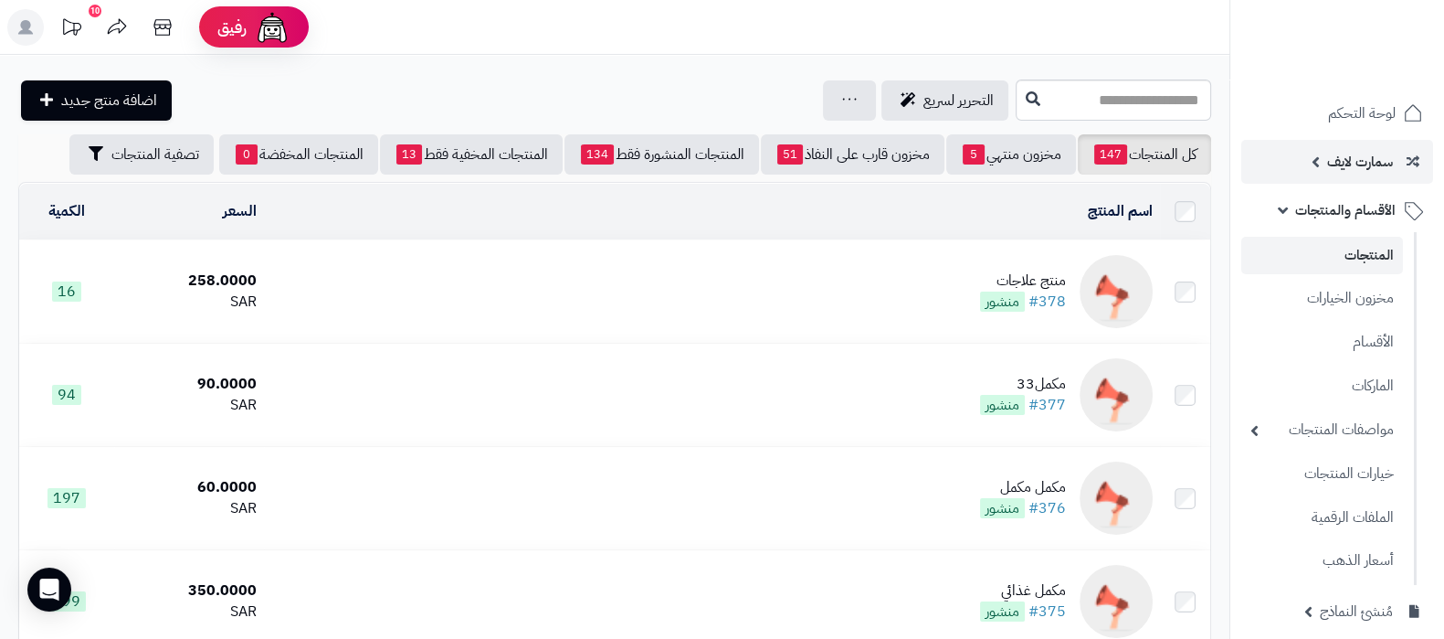
click at [1334, 169] on span "سمارت لايف" at bounding box center [1360, 162] width 66 height 26
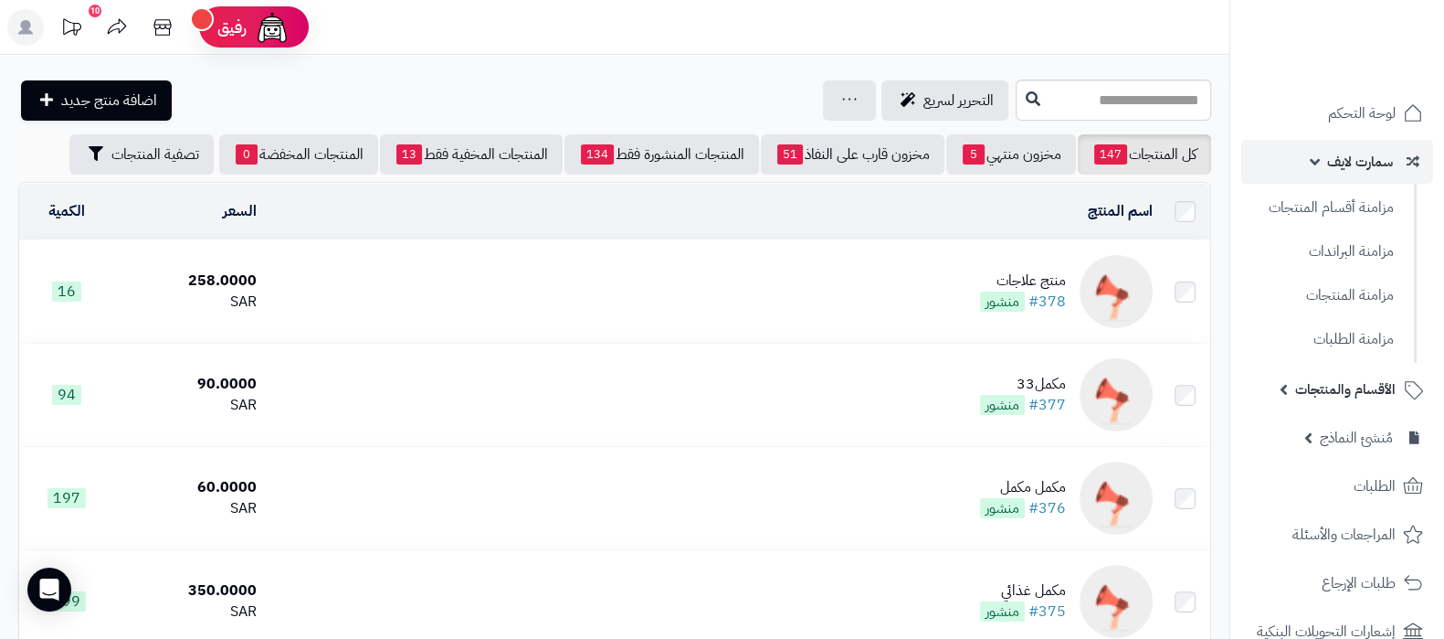
click at [1348, 164] on span "سمارت لايف" at bounding box center [1360, 162] width 66 height 26
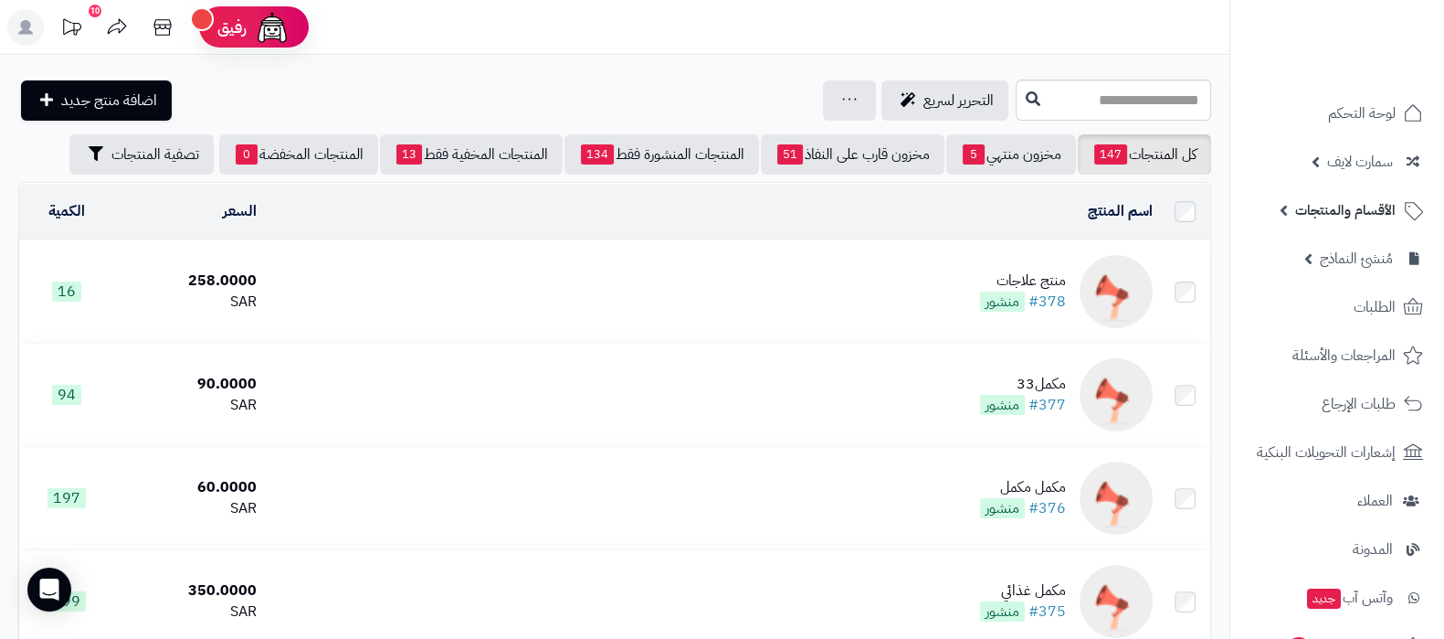
click at [1349, 212] on span "الأقسام والمنتجات" at bounding box center [1345, 210] width 100 height 26
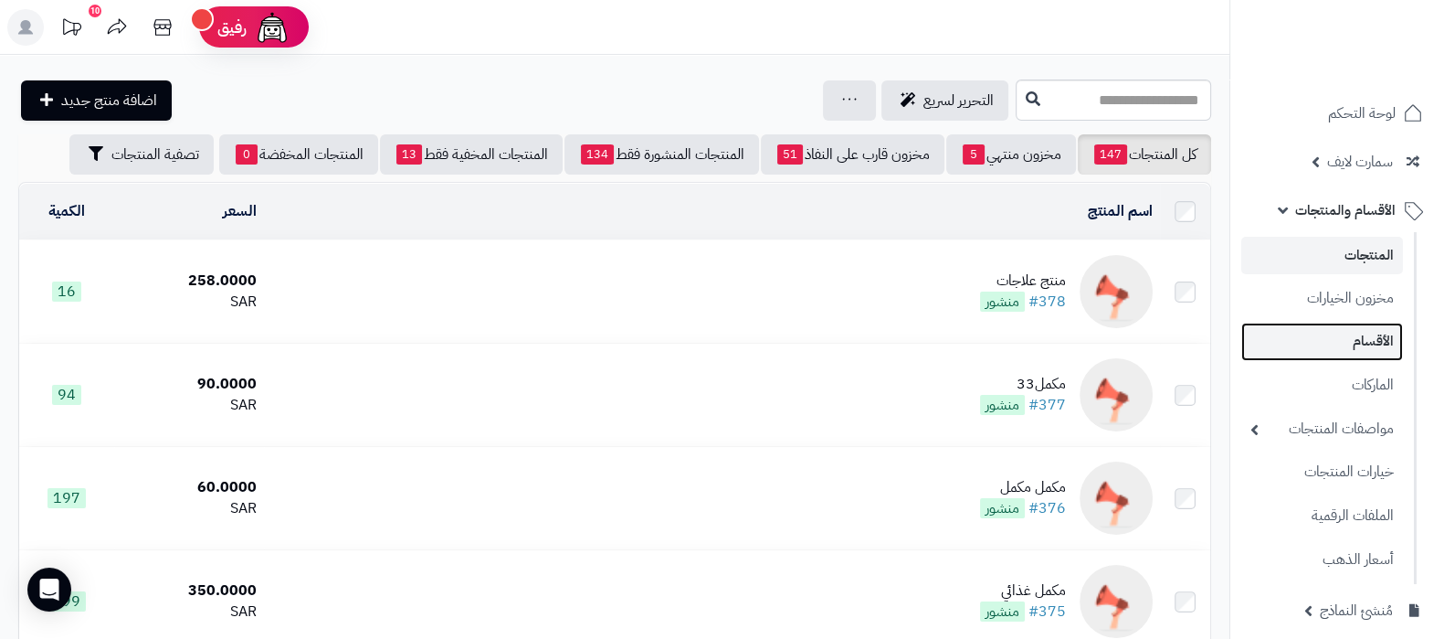
click at [1360, 331] on link "الأقسام" at bounding box center [1323, 340] width 162 height 37
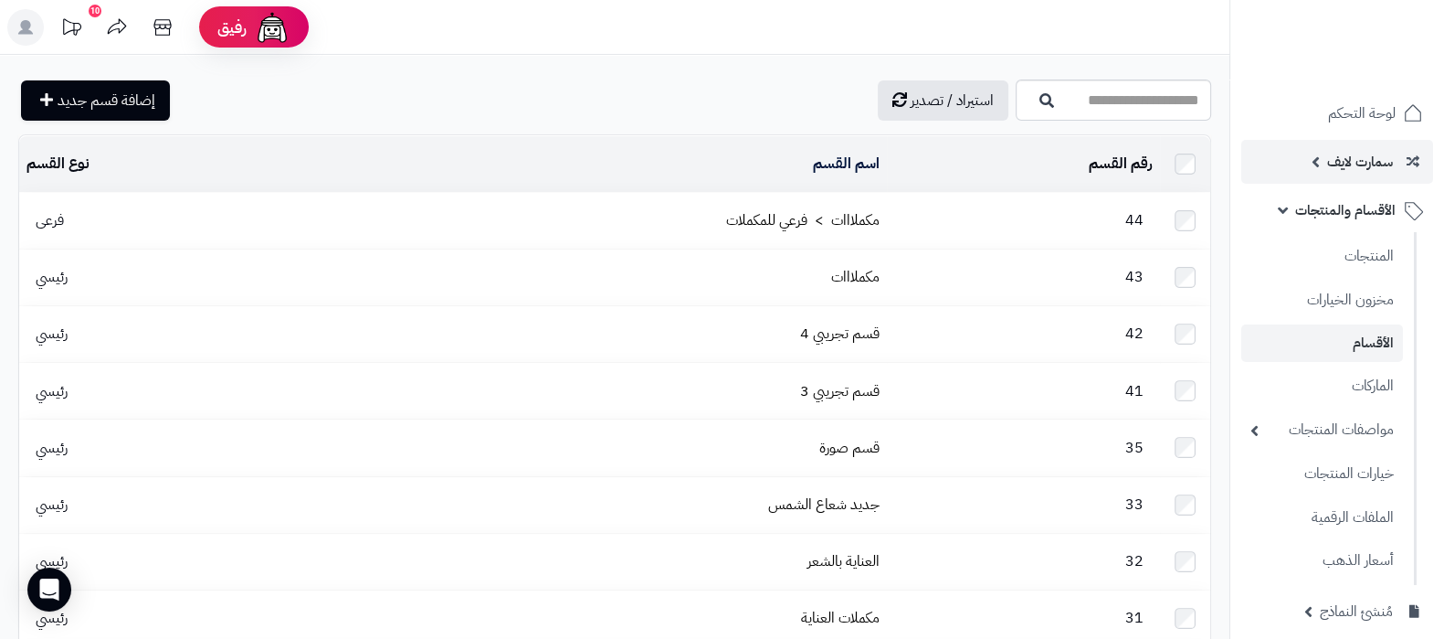
click at [1329, 173] on span "سمارت لايف" at bounding box center [1360, 162] width 66 height 26
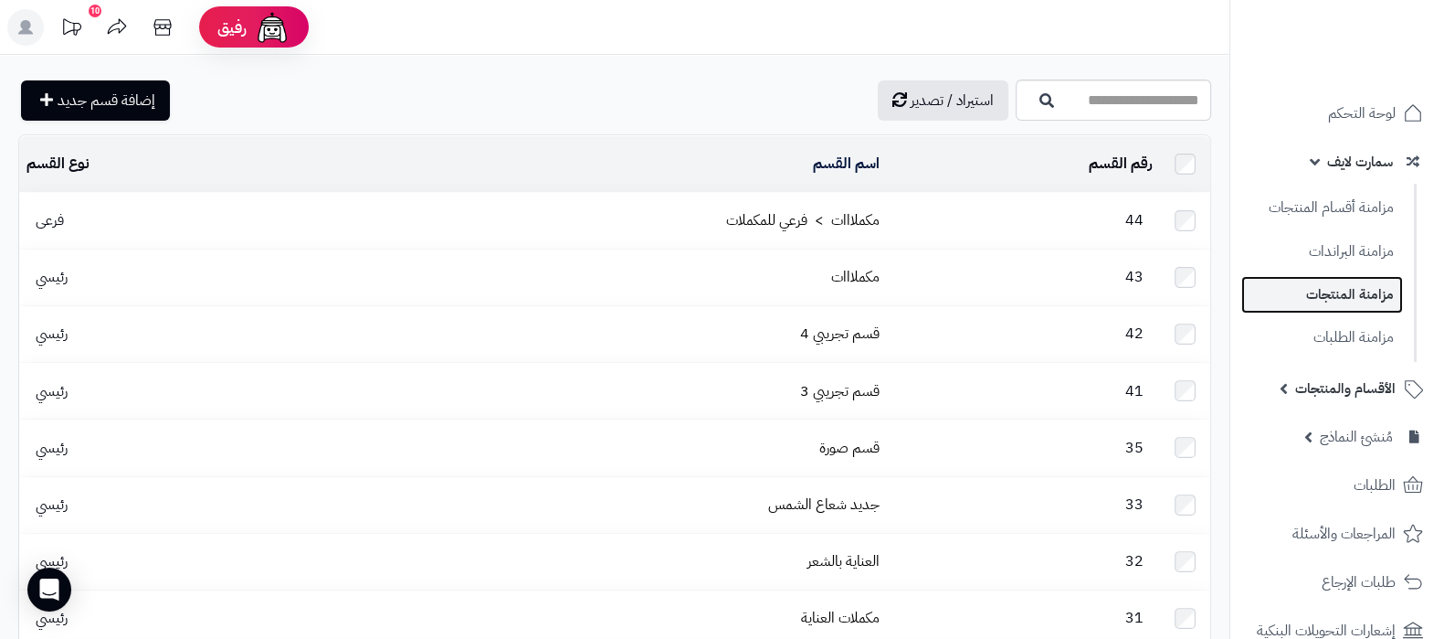
click at [1343, 290] on link "مزامنة المنتجات" at bounding box center [1323, 294] width 162 height 37
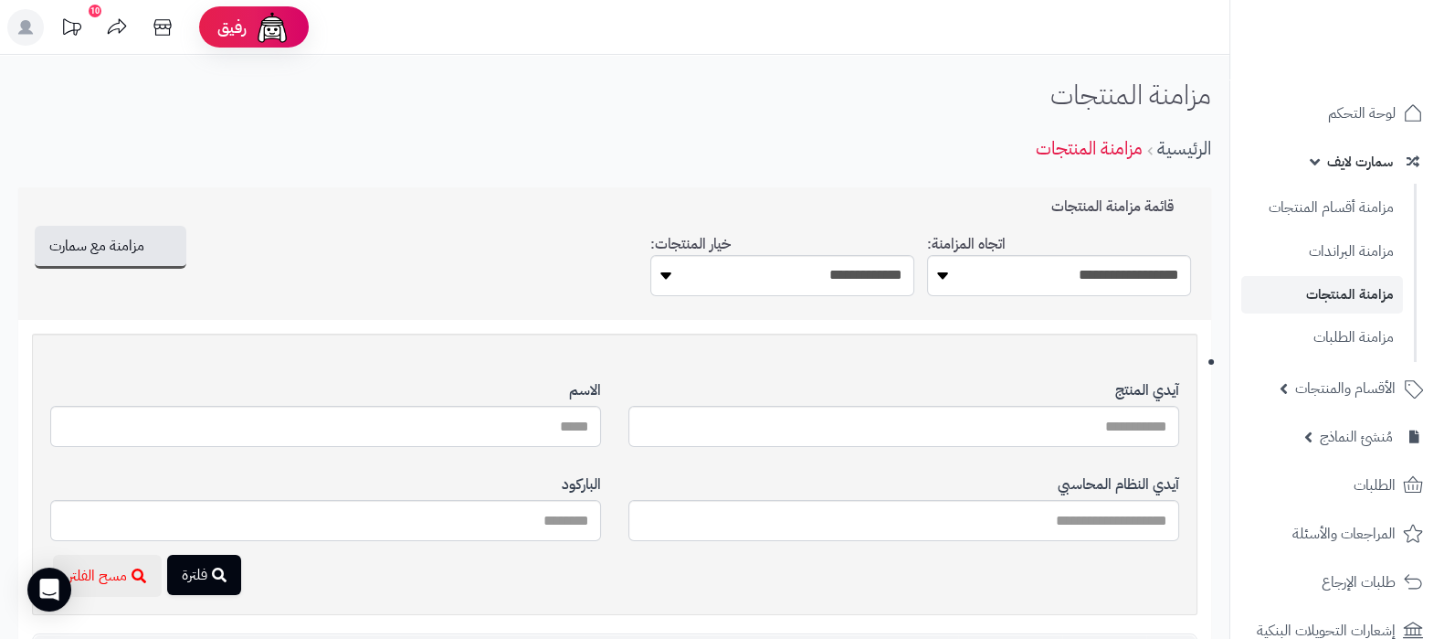
click at [1327, 166] on span "سمارت لايف" at bounding box center [1360, 162] width 66 height 26
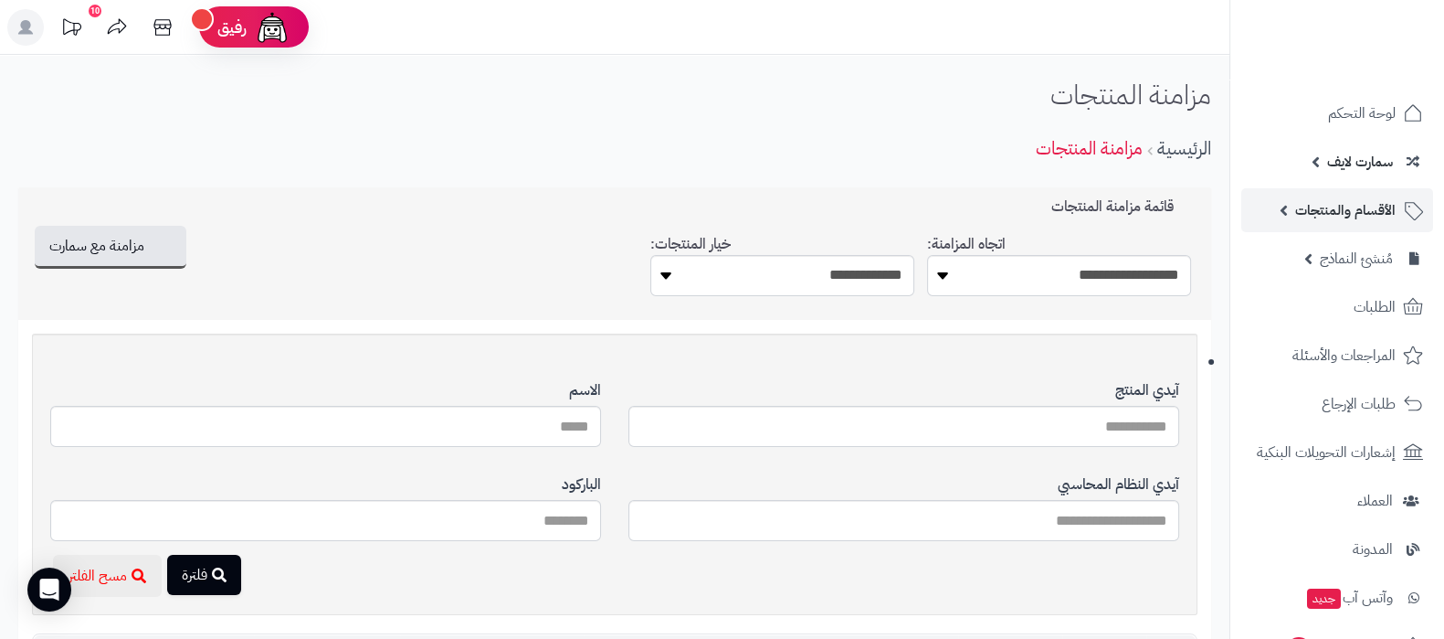
click at [1352, 214] on span "الأقسام والمنتجات" at bounding box center [1345, 210] width 100 height 26
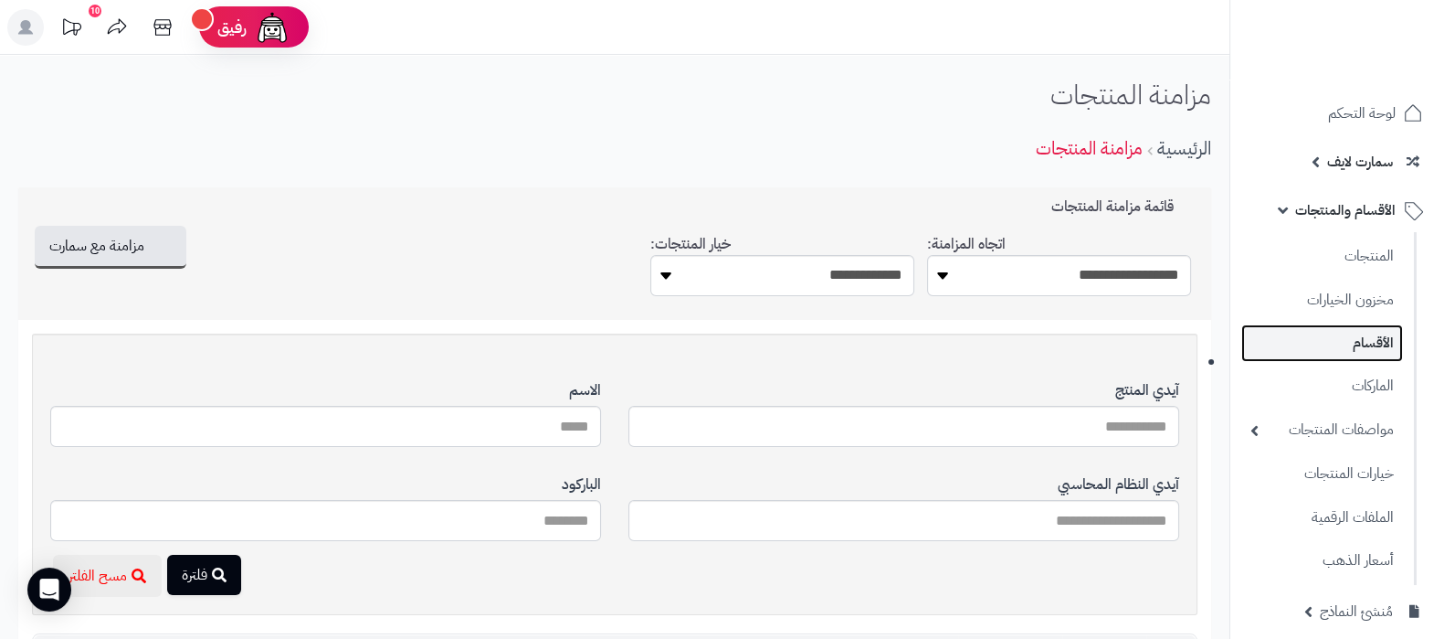
click at [1354, 355] on link "الأقسام" at bounding box center [1323, 342] width 162 height 37
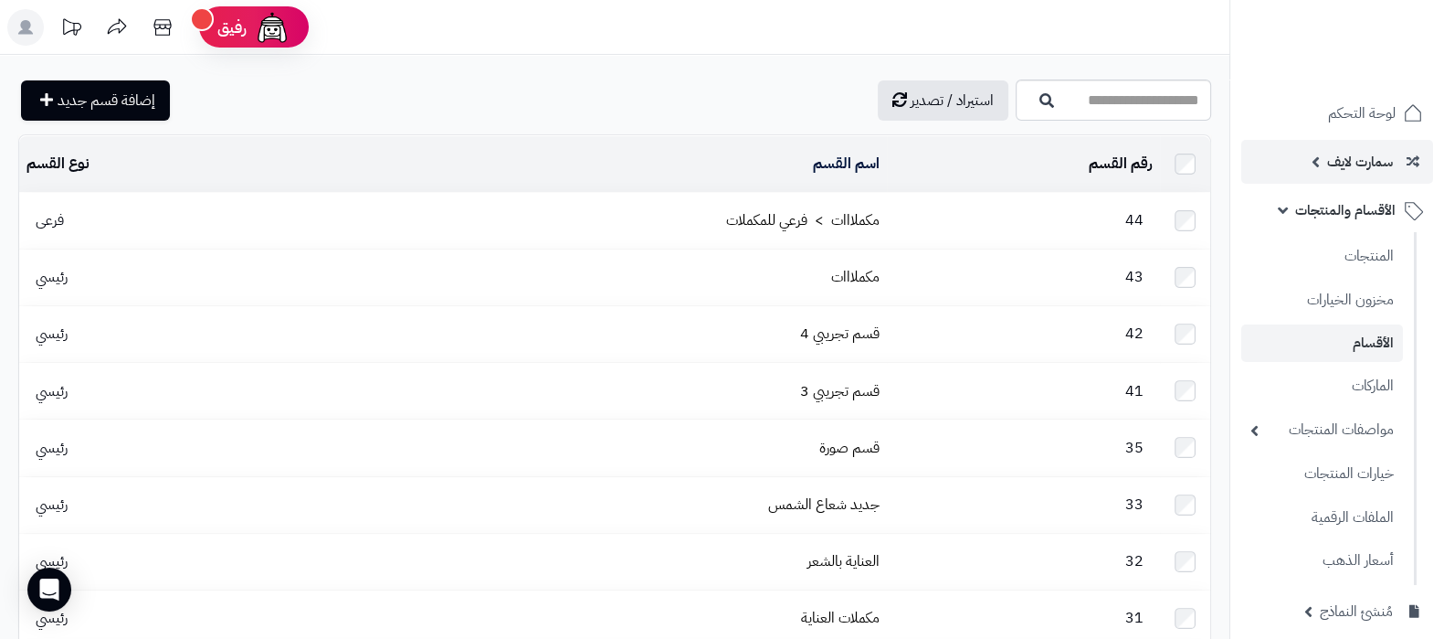
click at [1348, 154] on span "سمارت لايف" at bounding box center [1360, 162] width 66 height 26
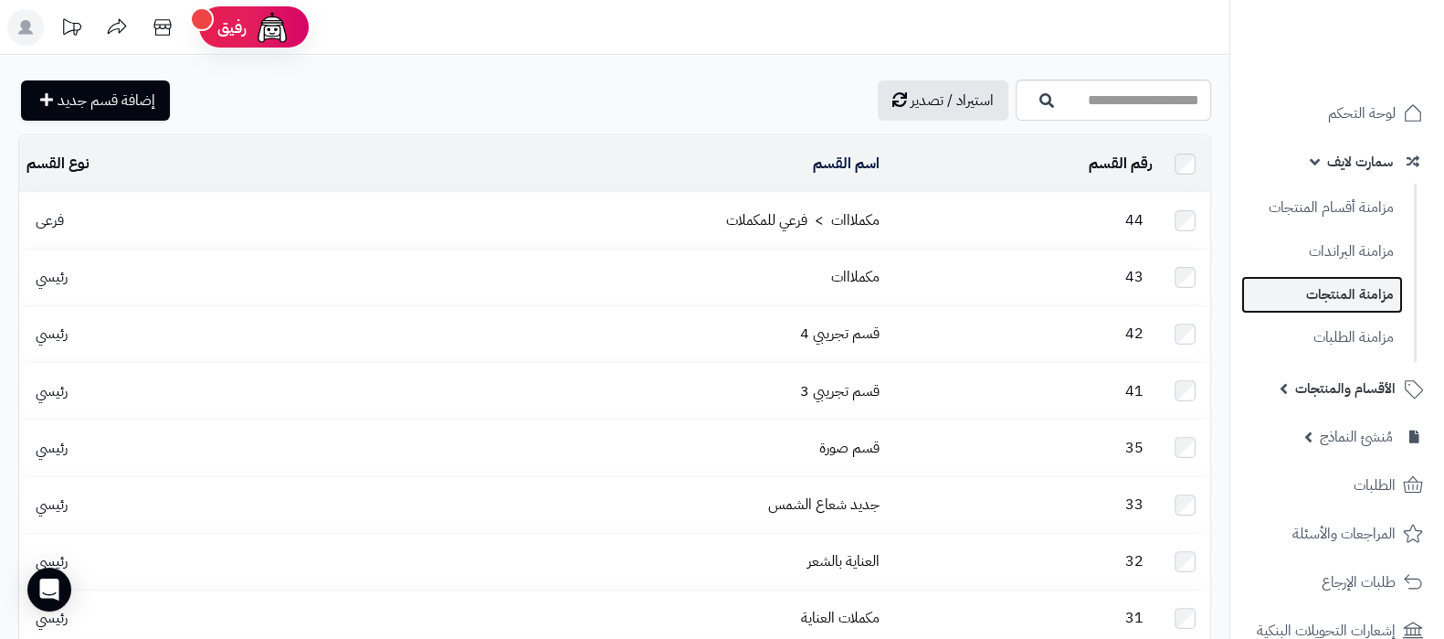
click at [1356, 294] on link "مزامنة المنتجات" at bounding box center [1323, 294] width 162 height 37
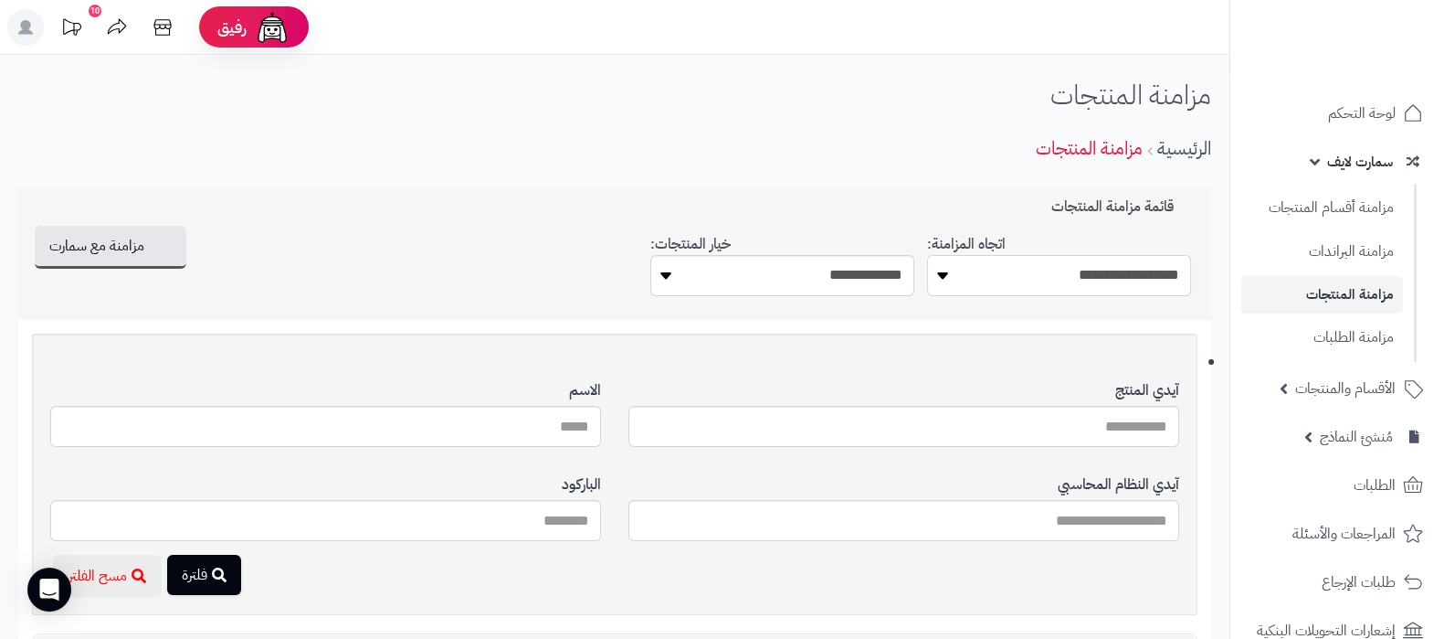
click at [1126, 278] on select "**********" at bounding box center [1059, 275] width 264 height 41
select select "*********"
click at [927, 255] on select "**********" at bounding box center [1059, 275] width 264 height 41
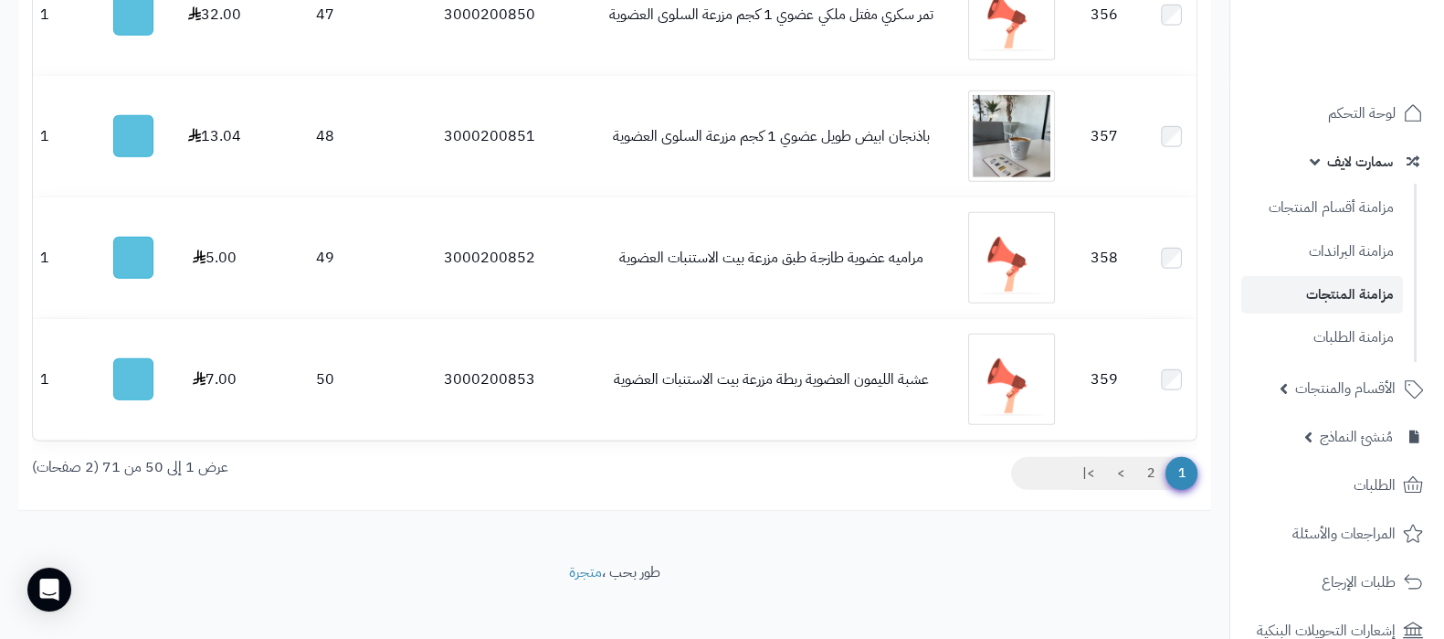
scroll to position [6381, 0]
click at [1150, 456] on link "2" at bounding box center [1151, 472] width 31 height 33
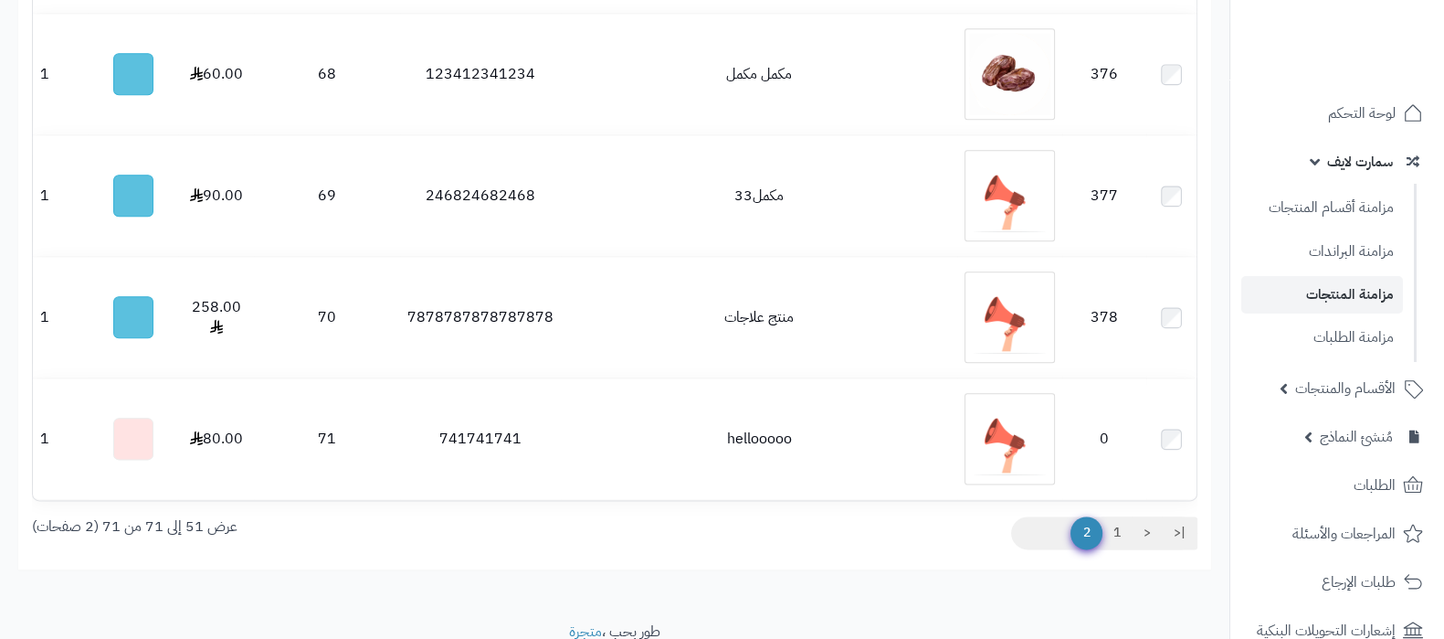
scroll to position [2863, 0]
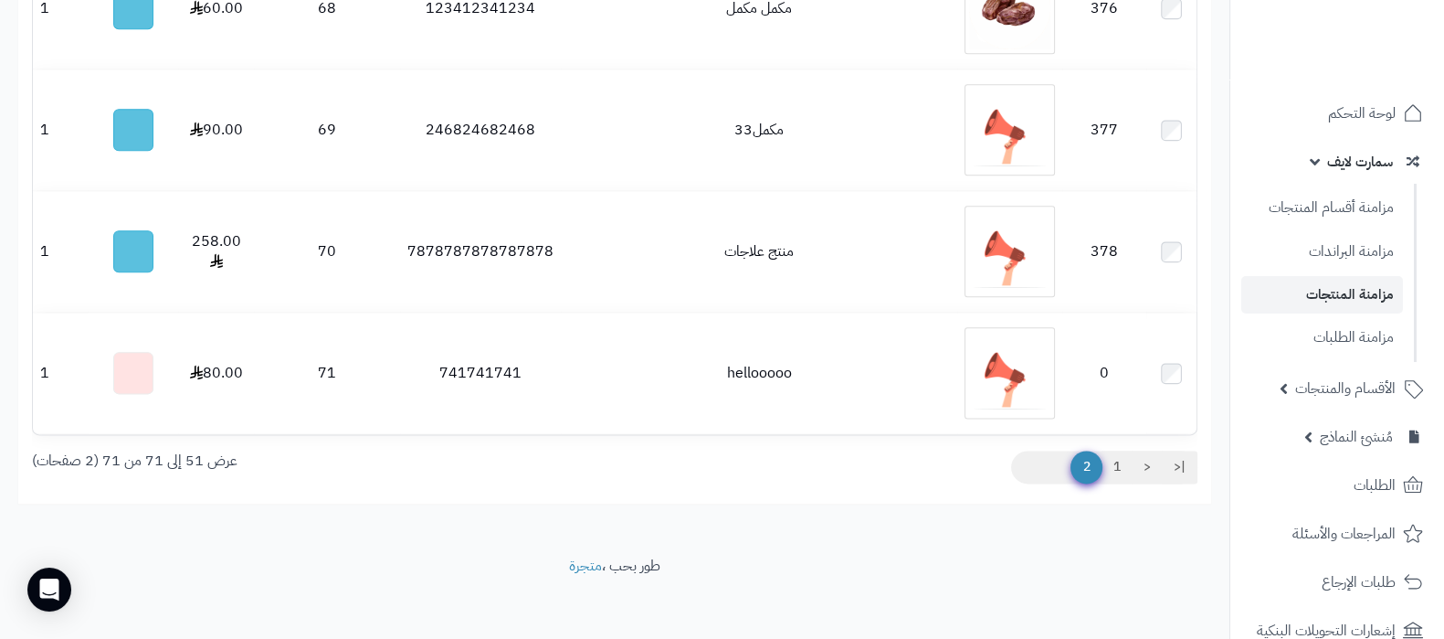
drag, startPoint x: 1453, startPoint y: 87, endPoint x: 1460, endPoint y: 647, distance: 560.1
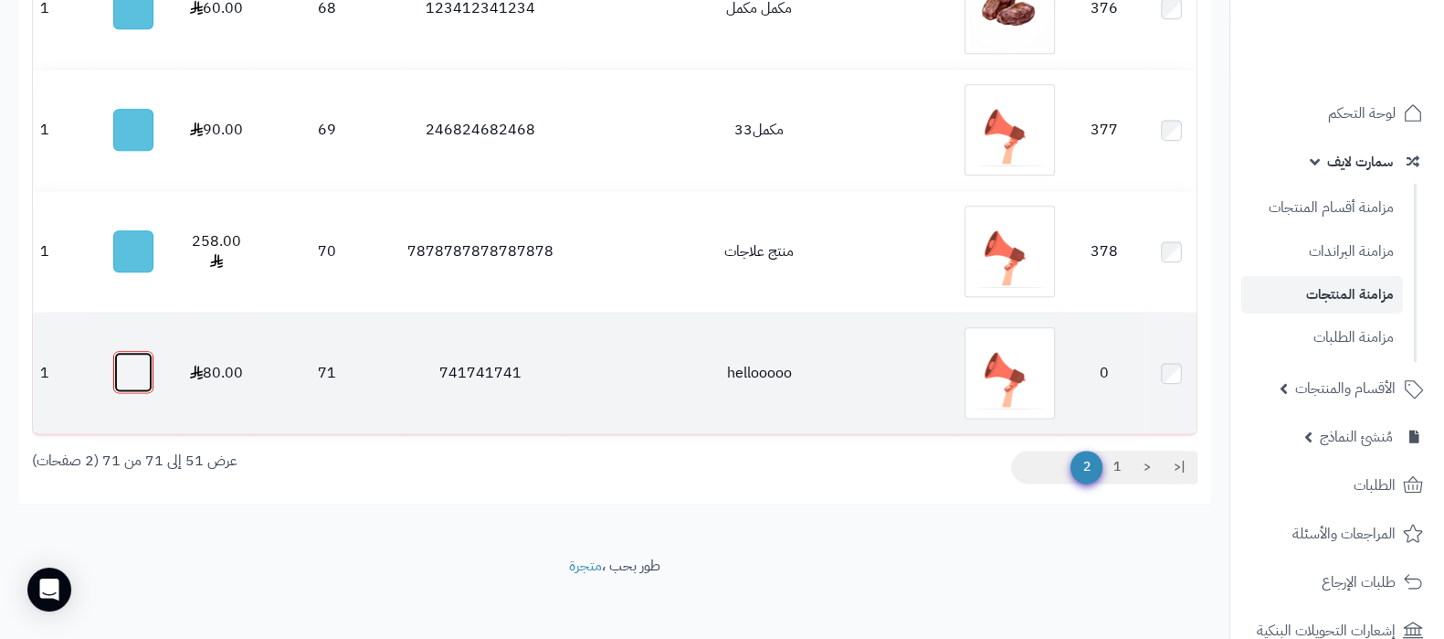
click at [144, 365] on button "button" at bounding box center [133, 372] width 40 height 42
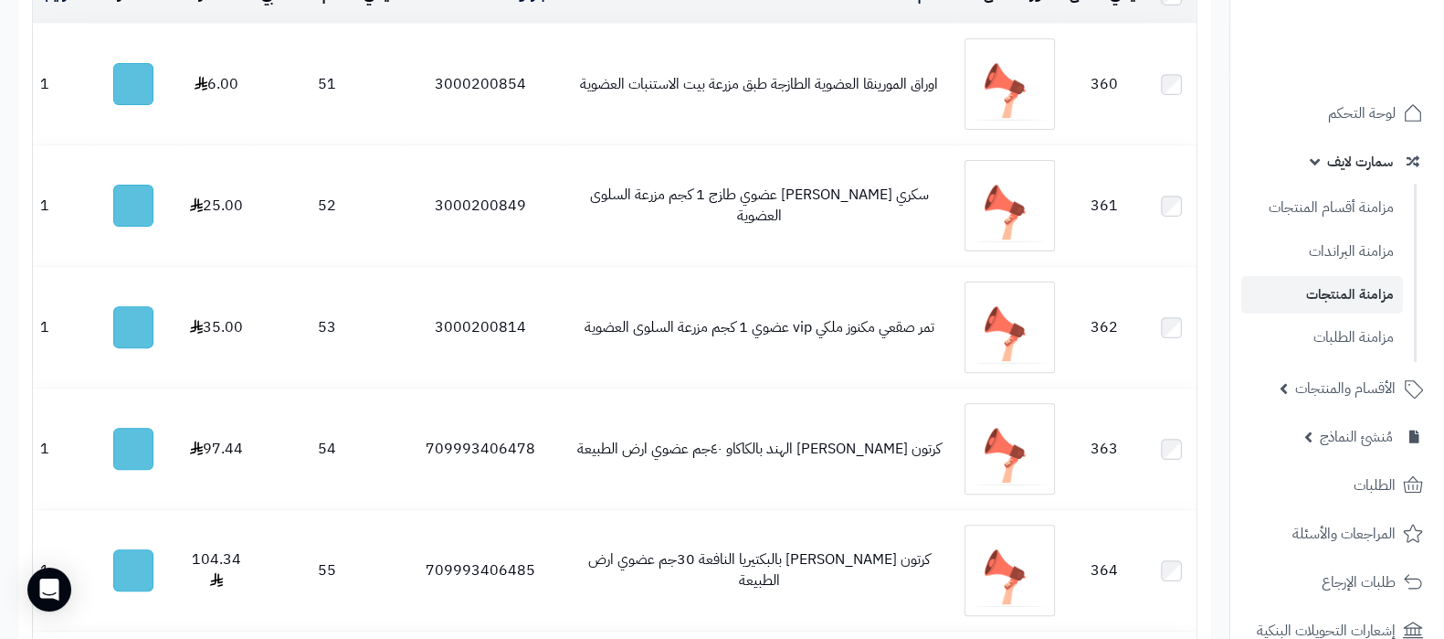
scroll to position [0, 0]
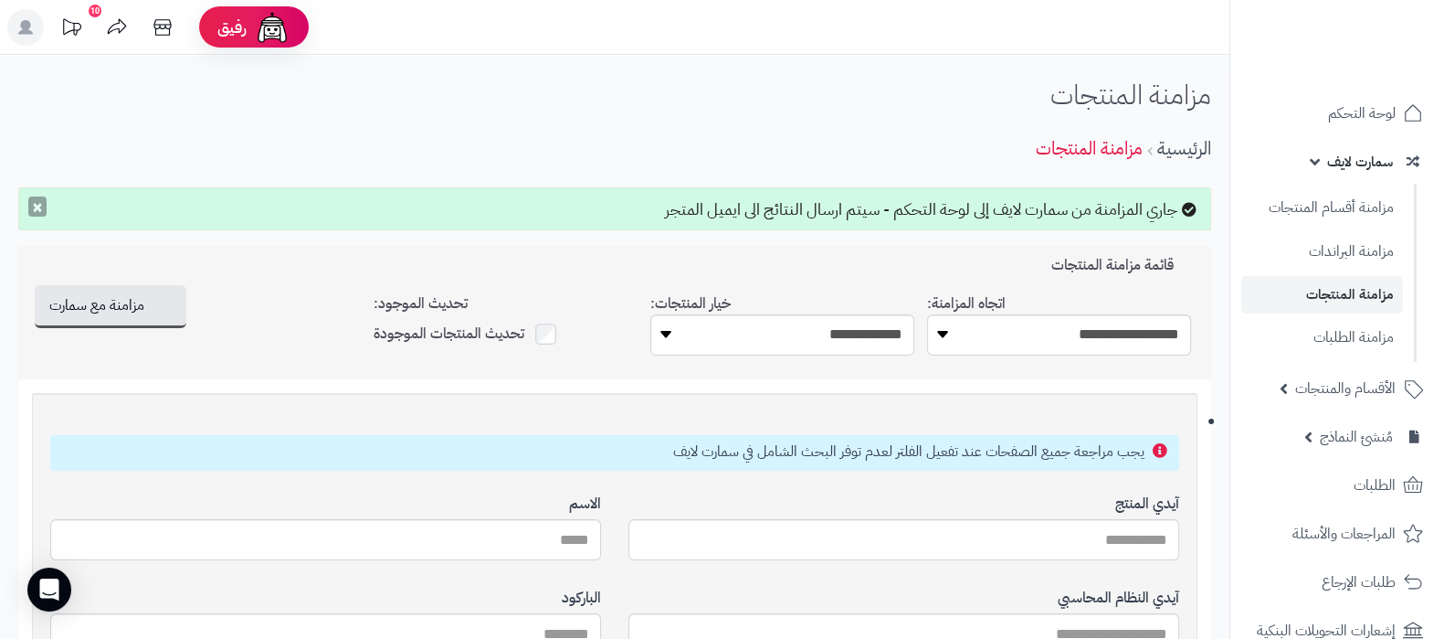
click at [30, 207] on button "×" at bounding box center [37, 206] width 18 height 20
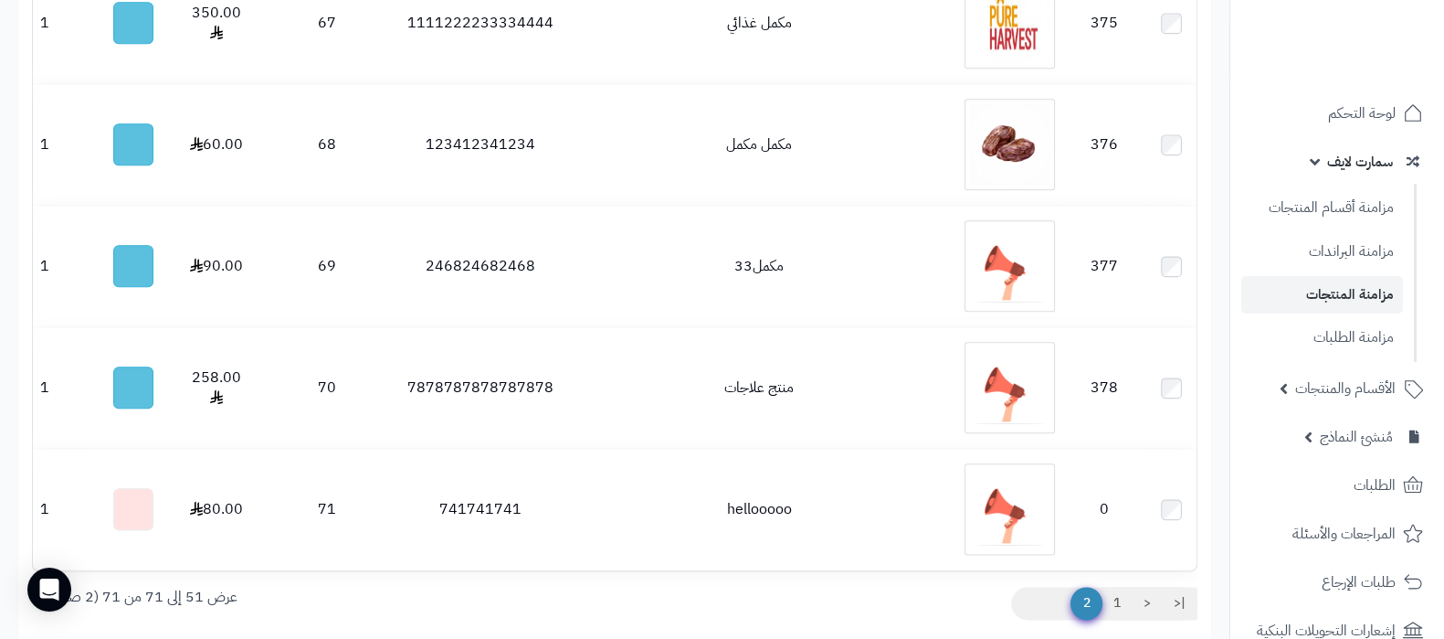
scroll to position [2863, 0]
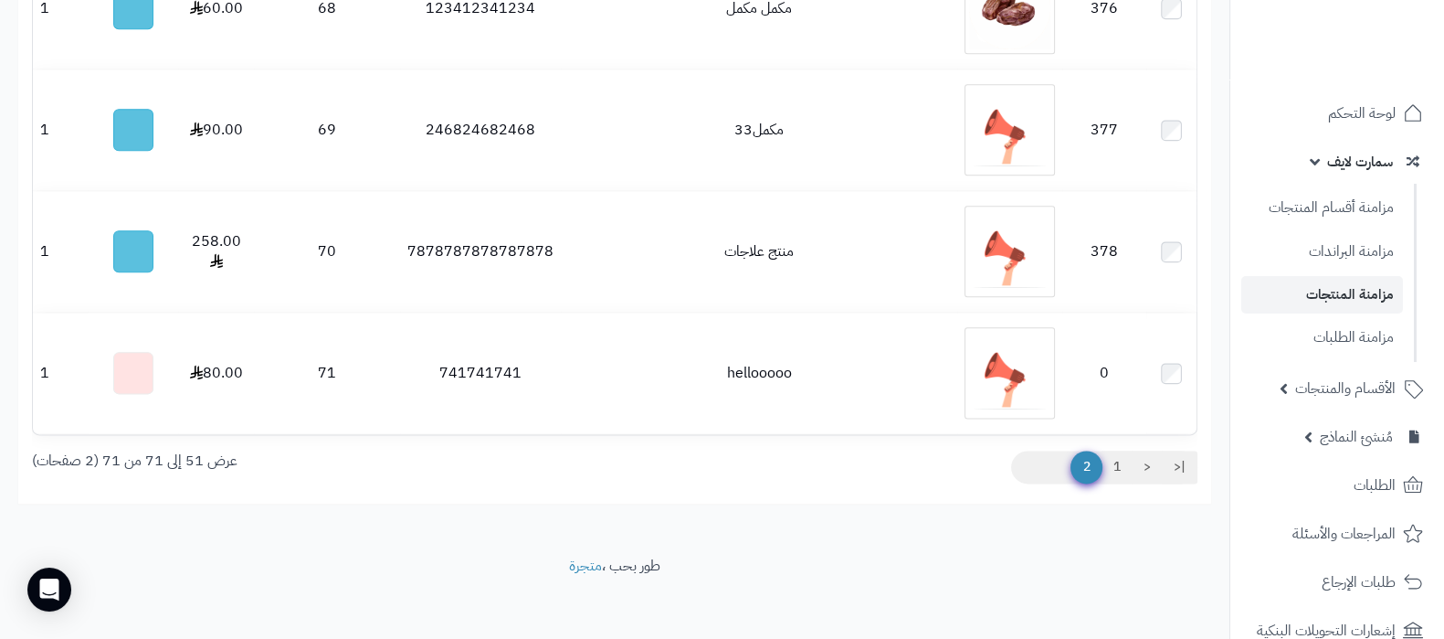
click at [821, 464] on div "|< < 1 2" at bounding box center [913, 469] width 597 height 39
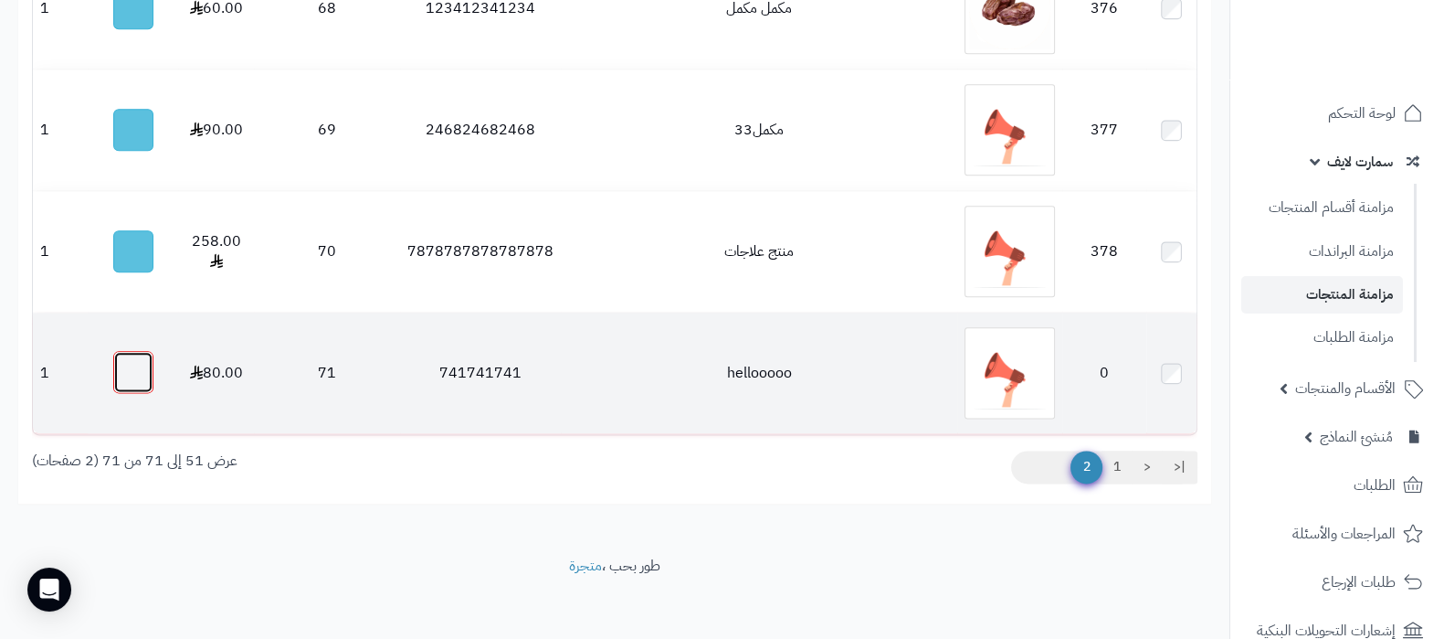
click at [140, 358] on button "button" at bounding box center [133, 372] width 40 height 42
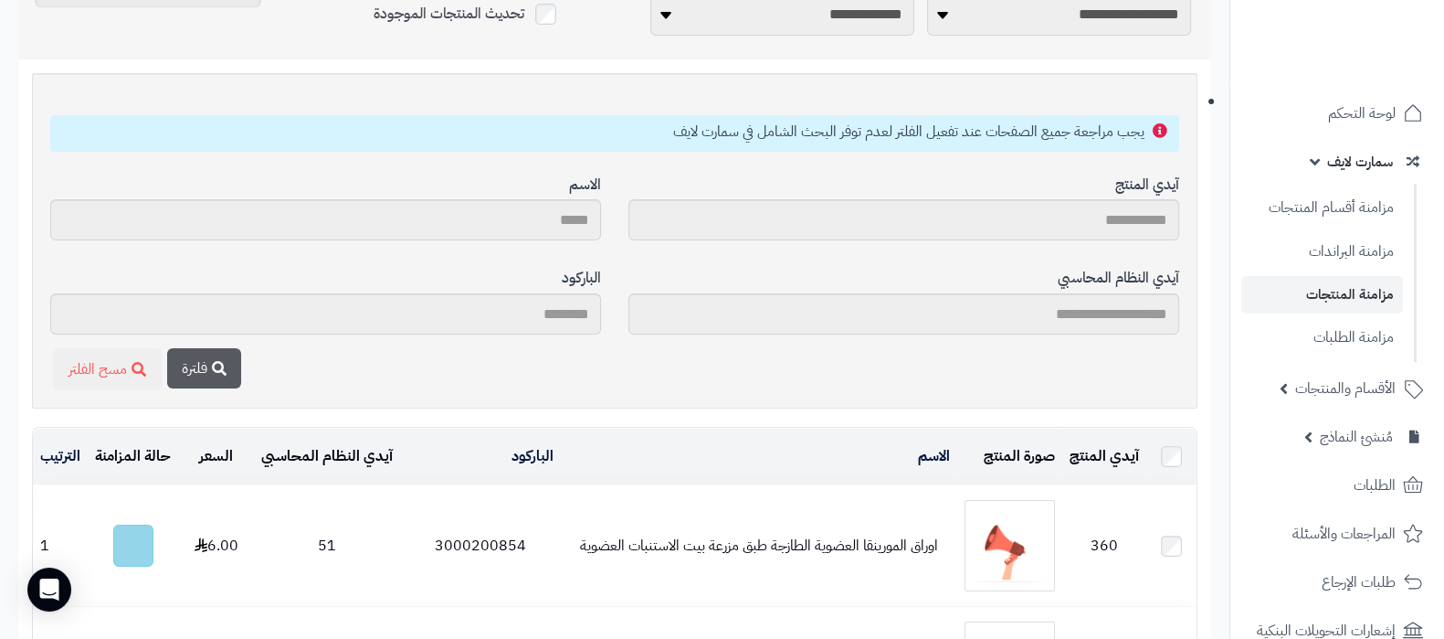
scroll to position [0, 0]
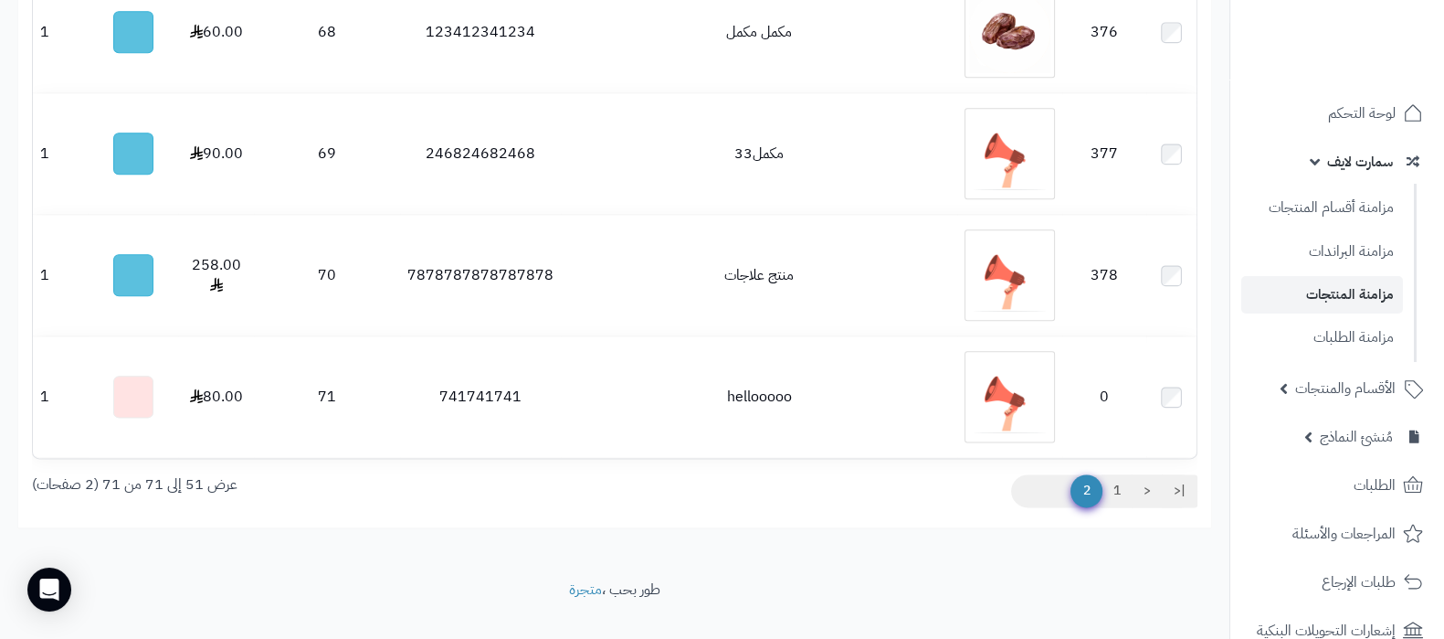
scroll to position [2863, 0]
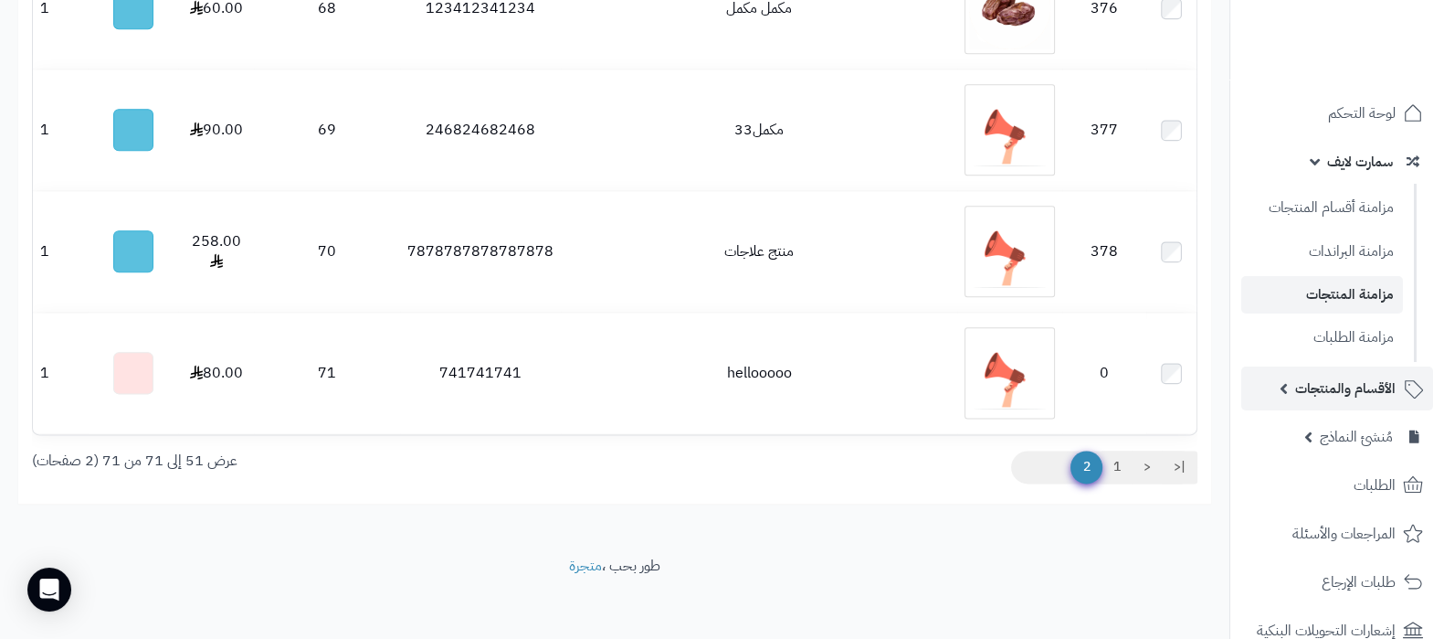
click at [1359, 388] on span "الأقسام والمنتجات" at bounding box center [1345, 388] width 100 height 26
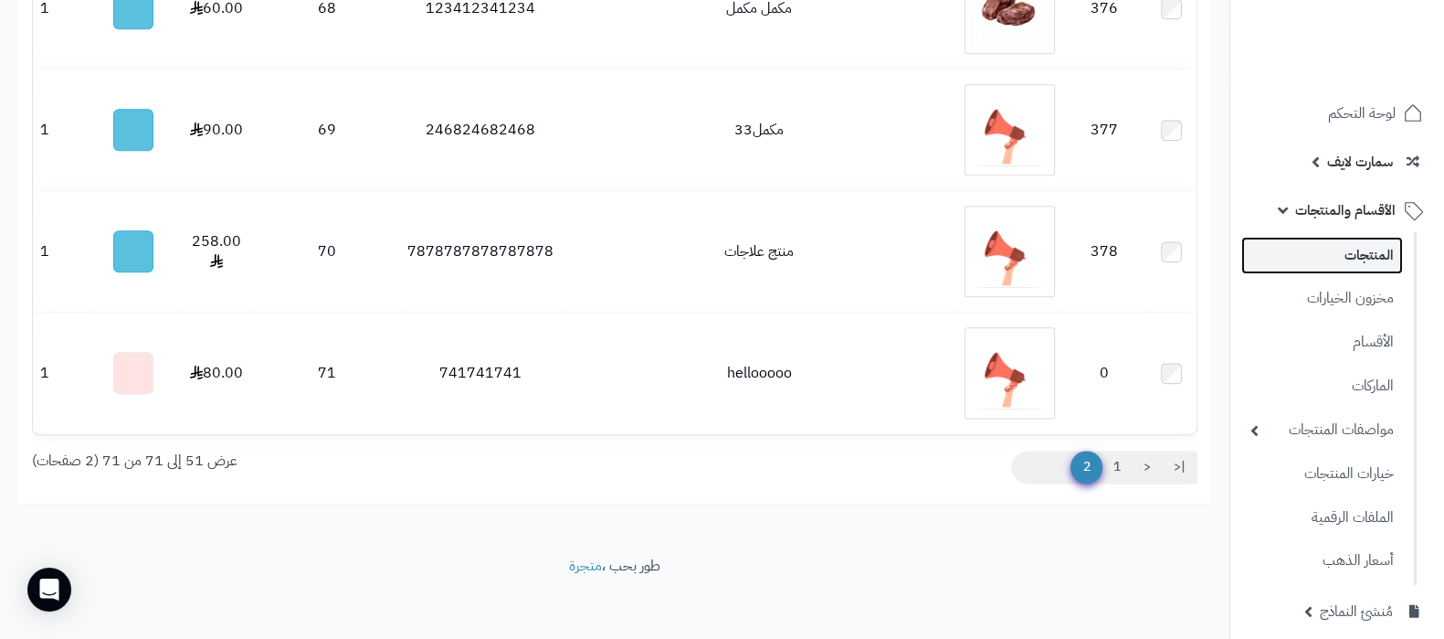
click at [1348, 262] on link "المنتجات" at bounding box center [1323, 255] width 162 height 37
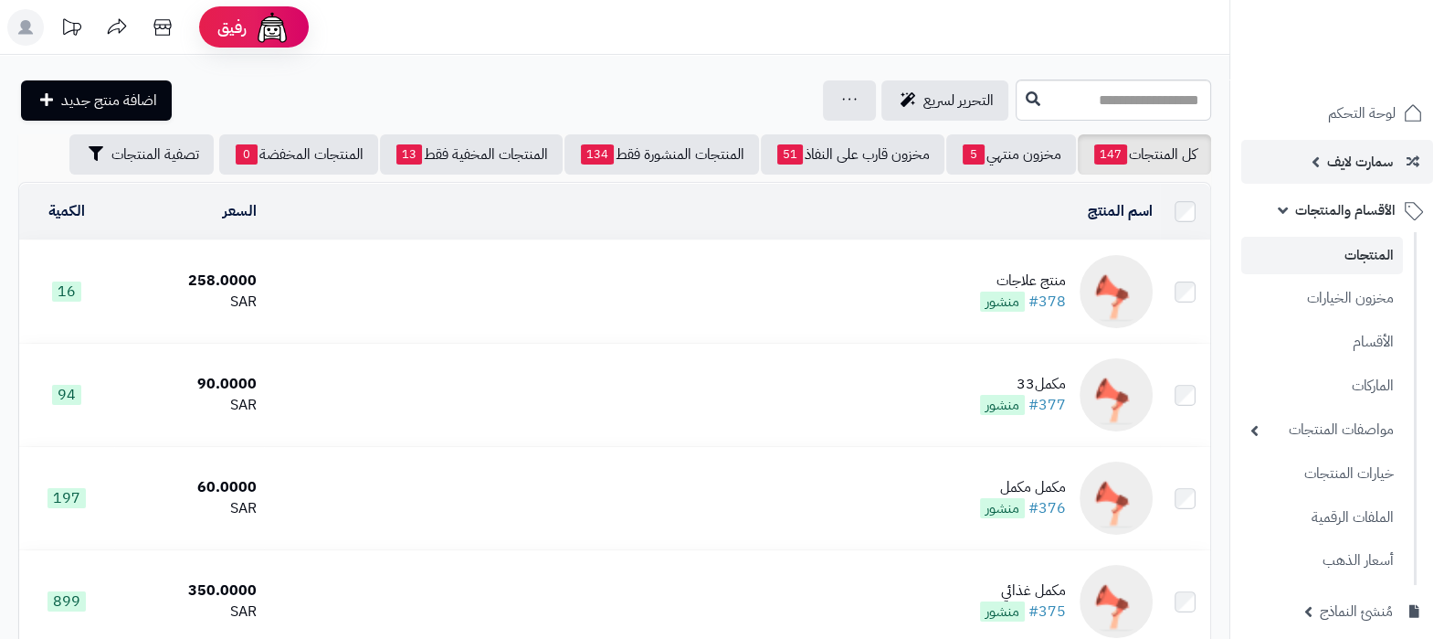
click at [1341, 164] on span "سمارت لايف" at bounding box center [1360, 162] width 66 height 26
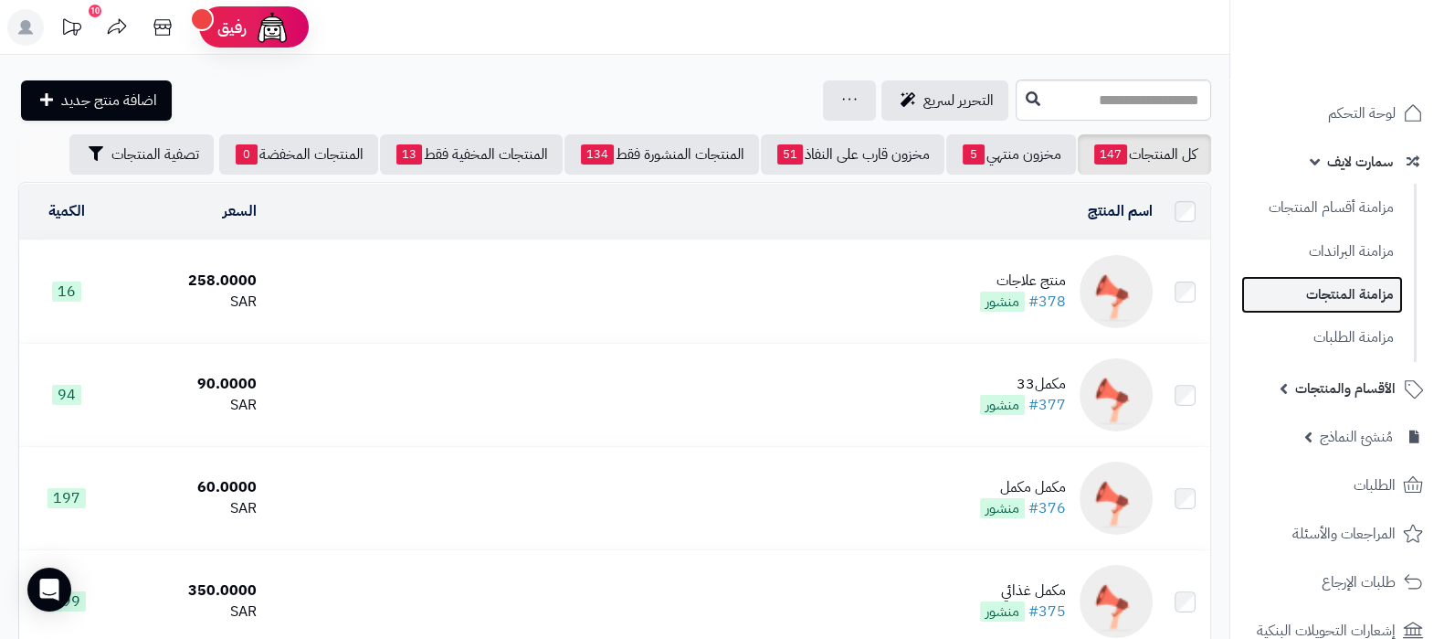
click at [1343, 303] on link "مزامنة المنتجات" at bounding box center [1323, 294] width 162 height 37
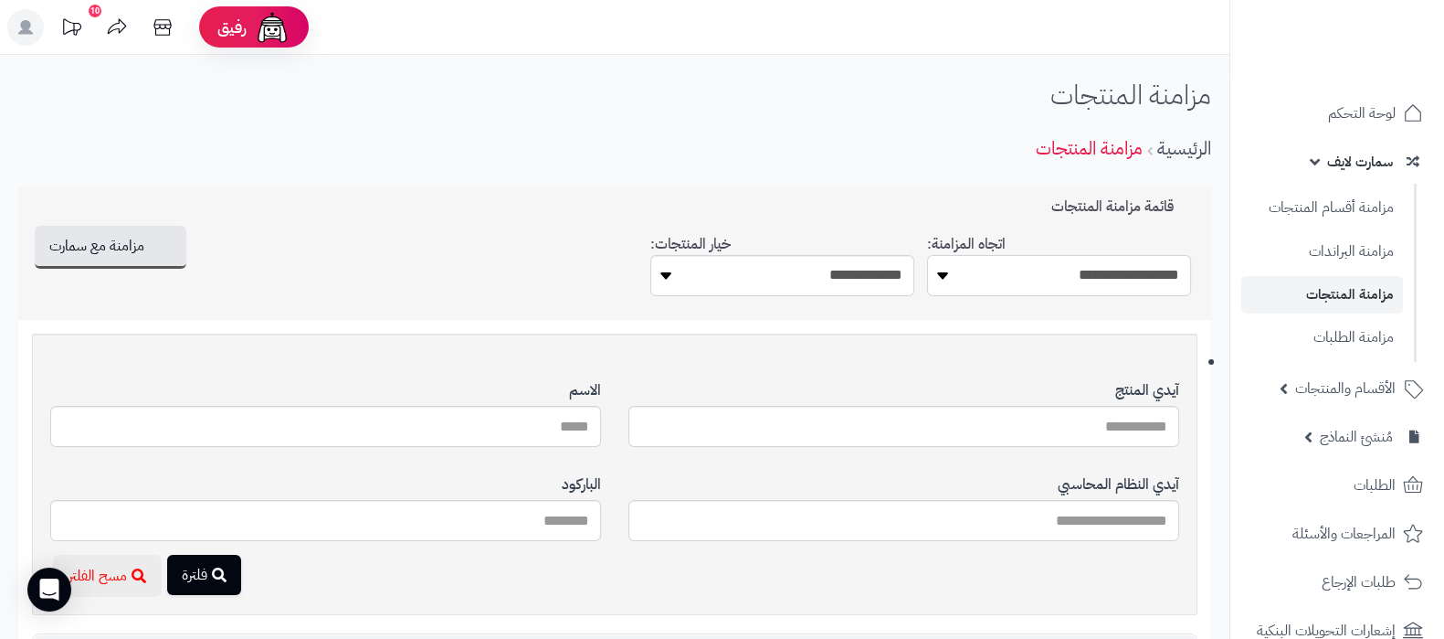
click at [1151, 281] on select "**********" at bounding box center [1059, 275] width 264 height 41
select select "*********"
click at [927, 255] on select "**********" at bounding box center [1059, 275] width 264 height 41
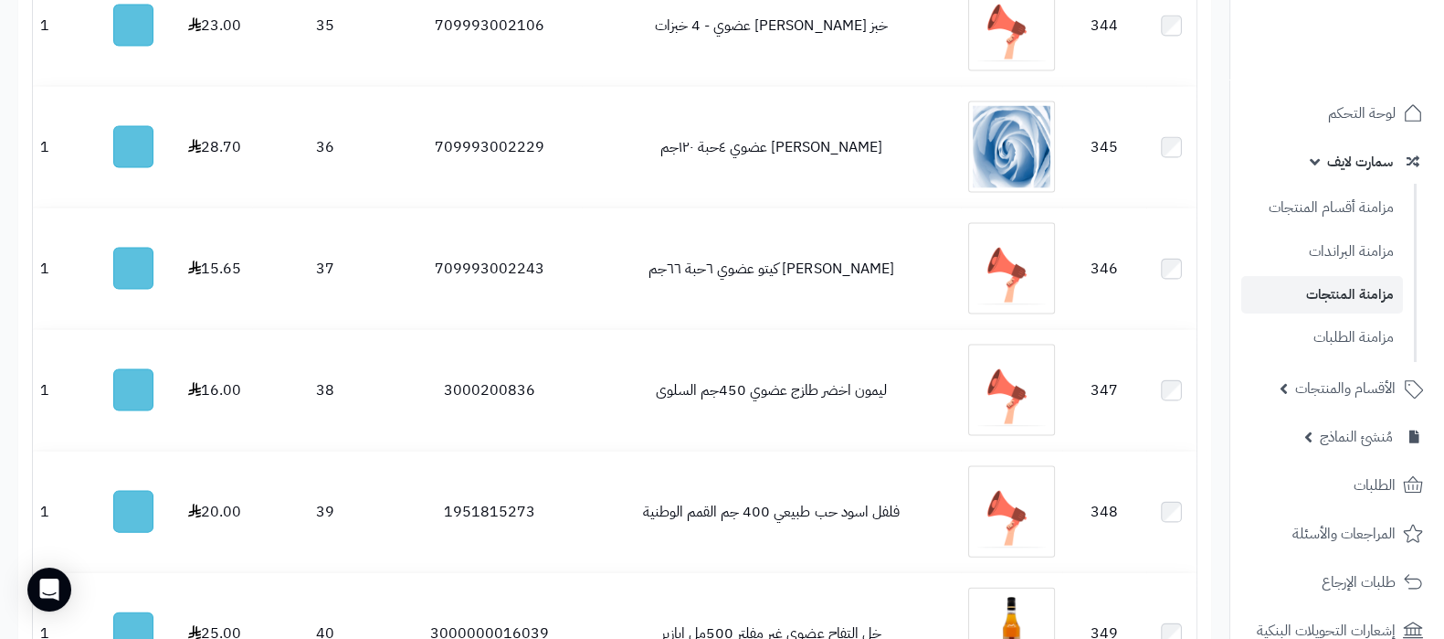
scroll to position [6381, 0]
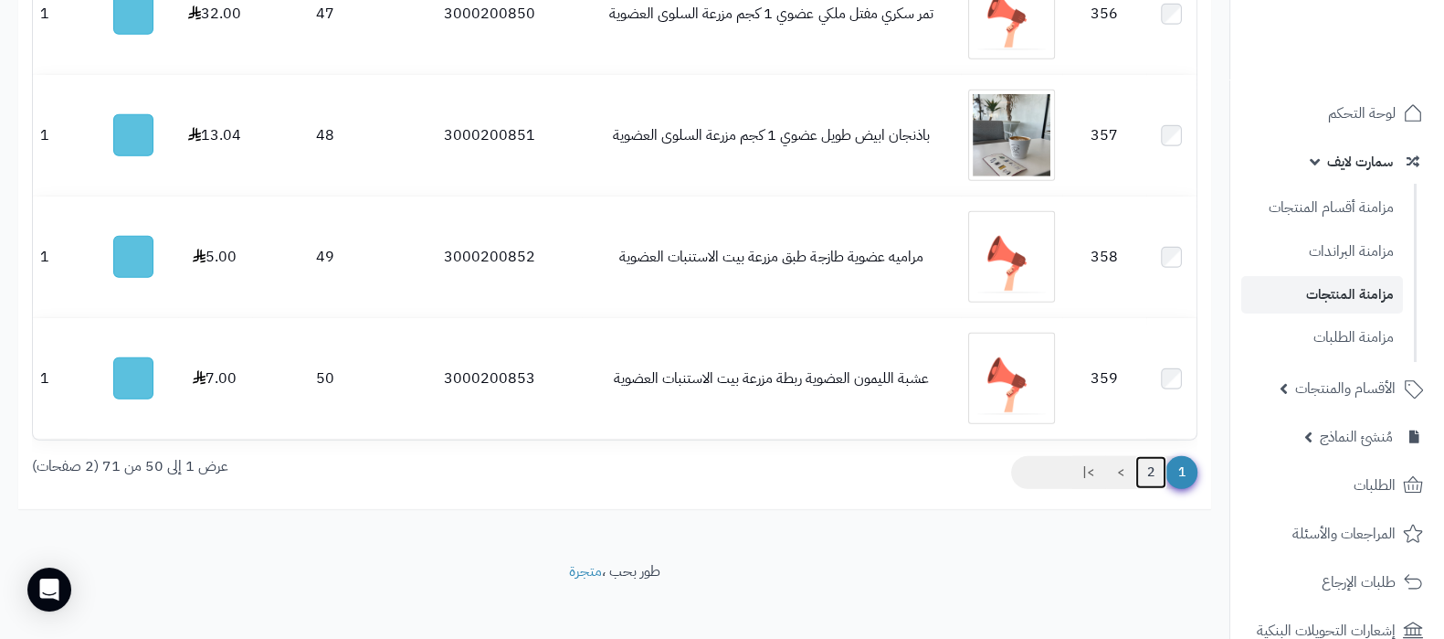
click at [1151, 460] on link "2" at bounding box center [1151, 472] width 31 height 33
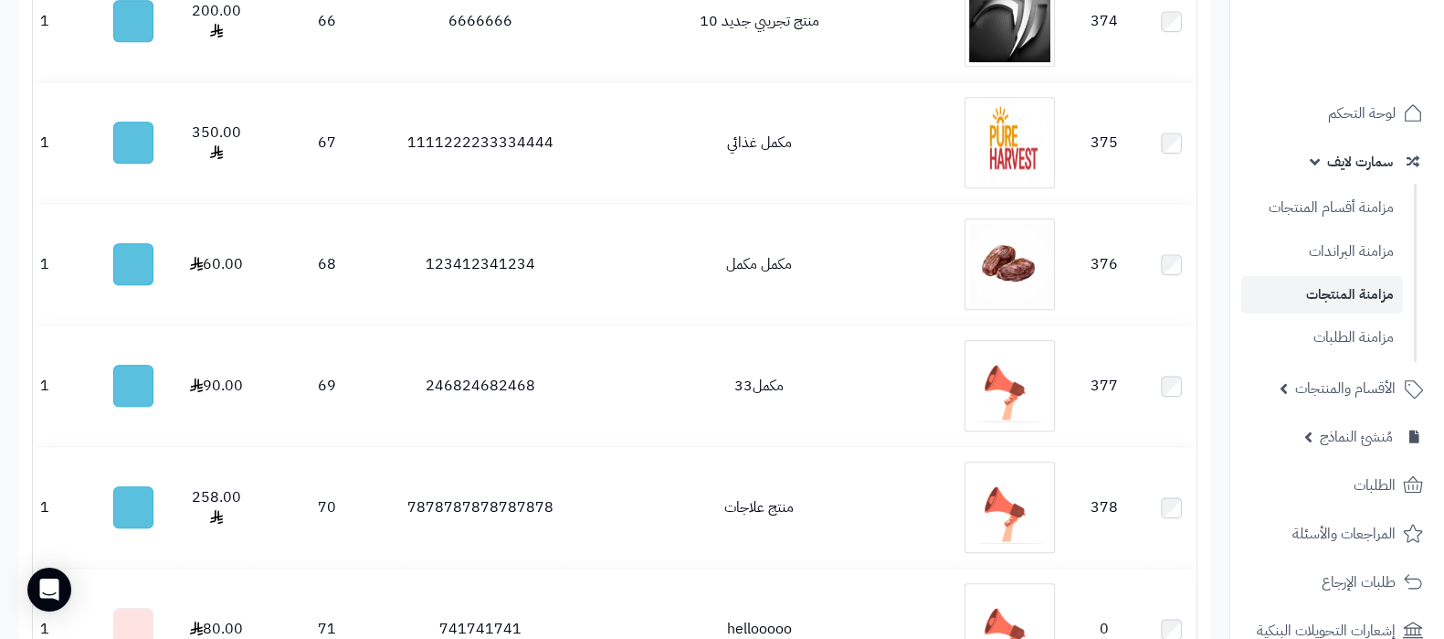
scroll to position [2863, 0]
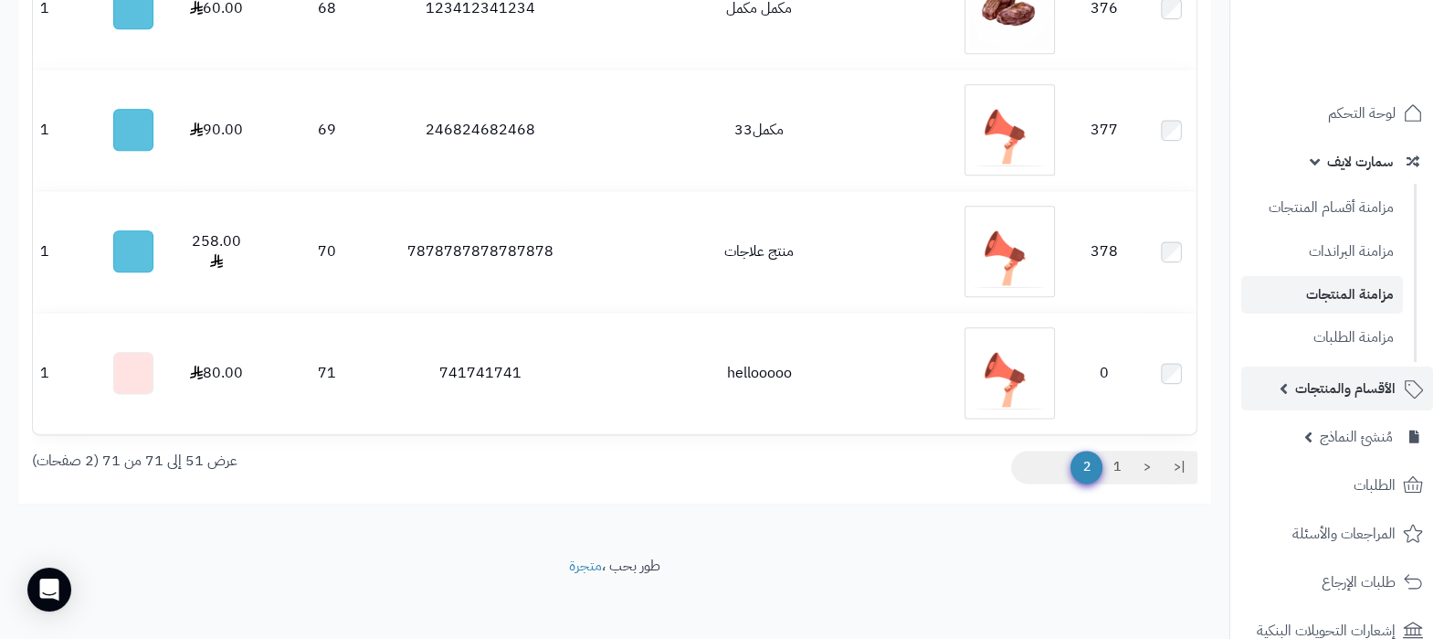
click at [1337, 367] on link "الأقسام والمنتجات" at bounding box center [1338, 388] width 192 height 44
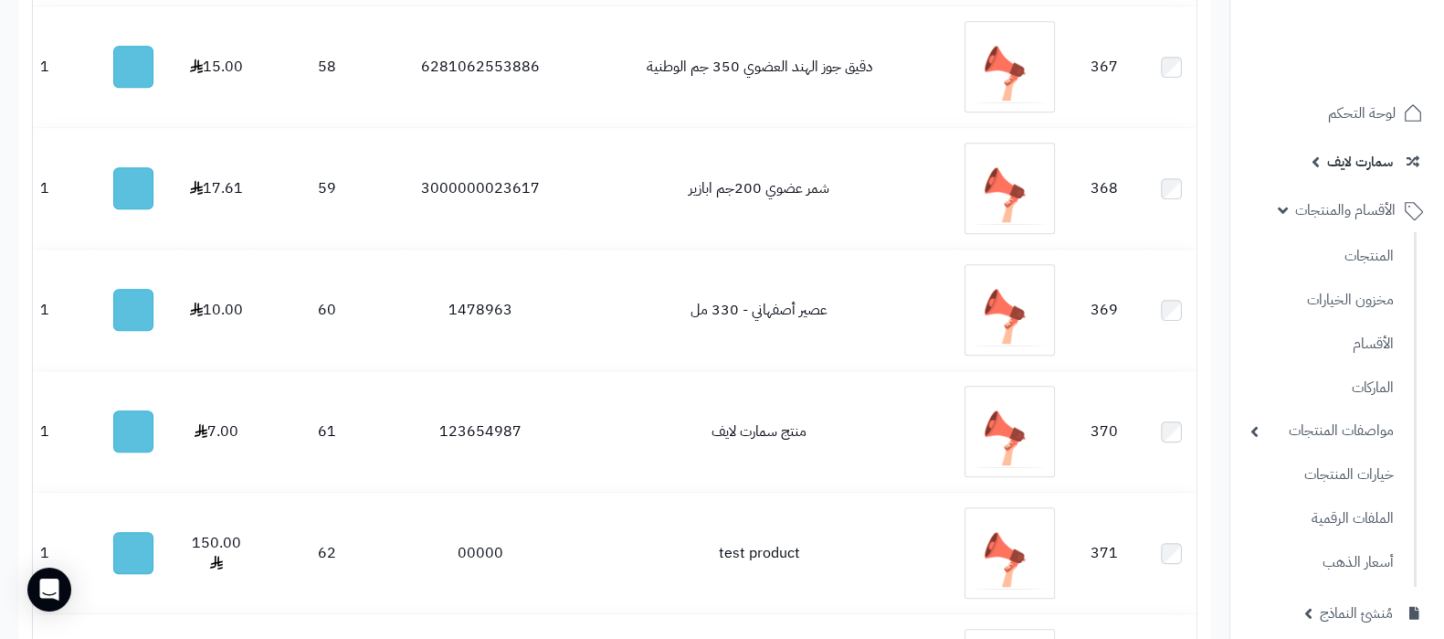
scroll to position [0, 0]
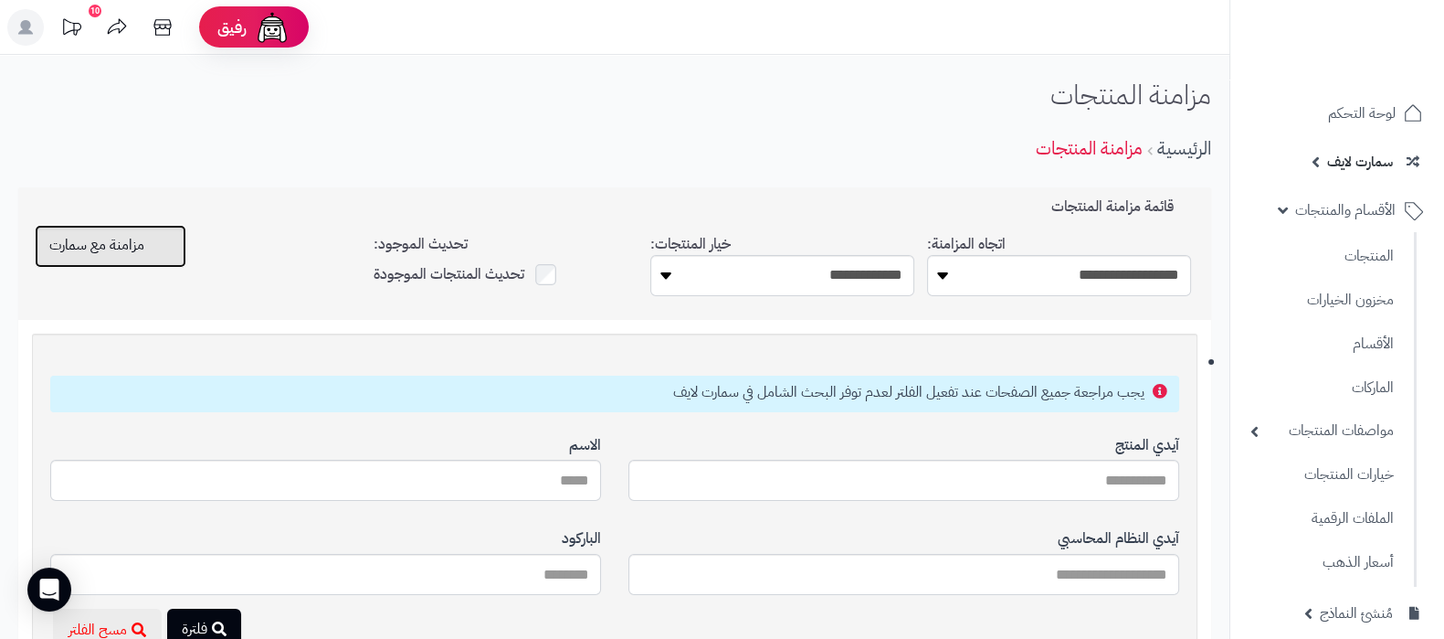
click at [140, 253] on span "مزامنة مع سمارت" at bounding box center [96, 245] width 95 height 22
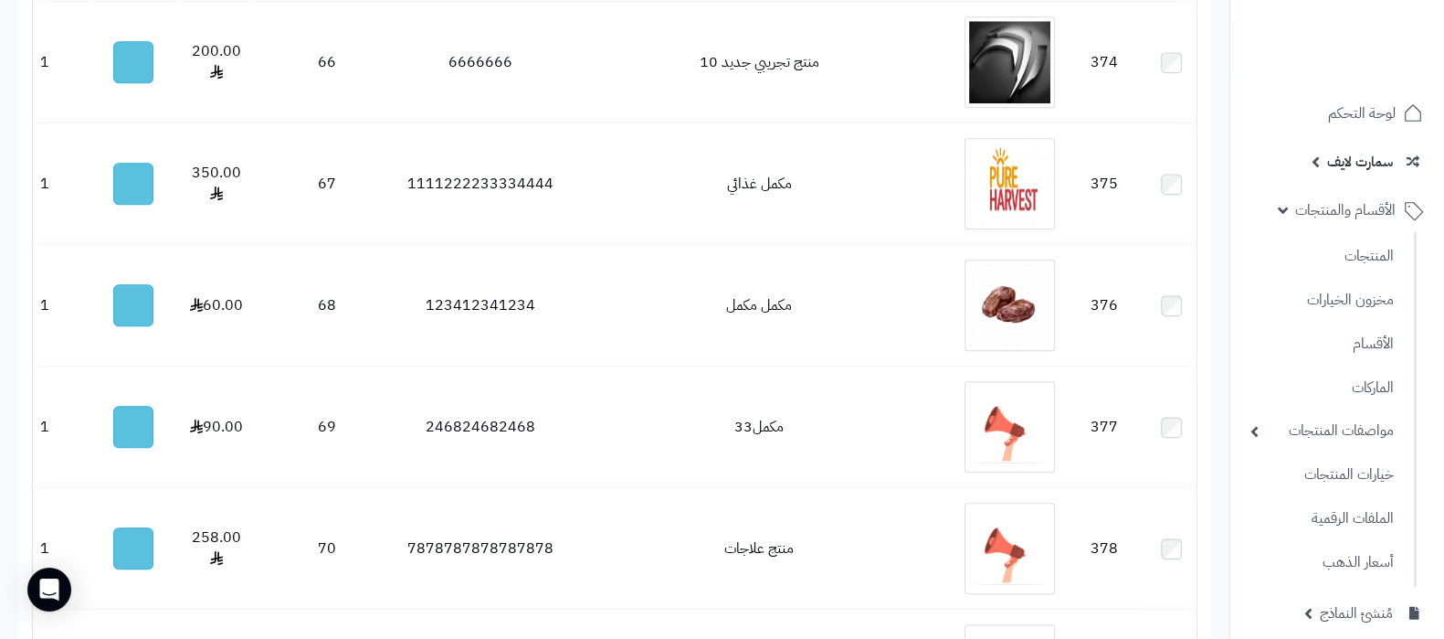
scroll to position [2923, 0]
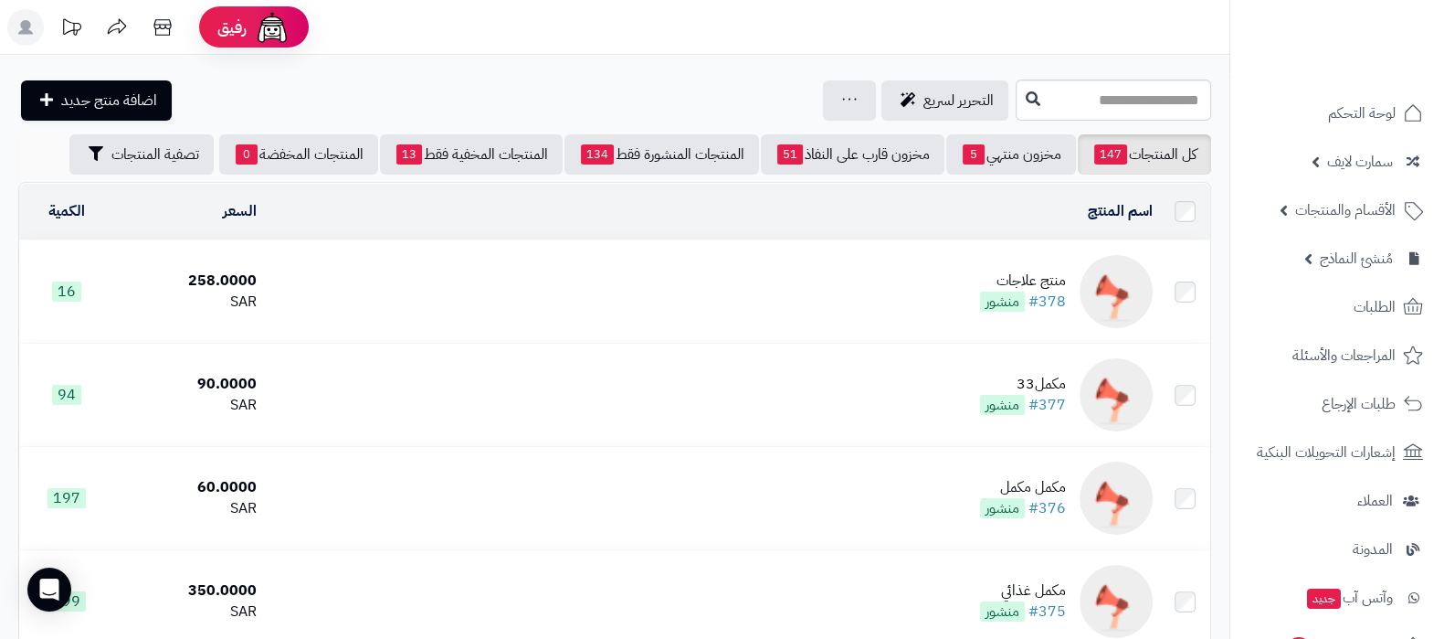
click at [913, 276] on td "منتج علاجات #378 منشور" at bounding box center [712, 291] width 896 height 102
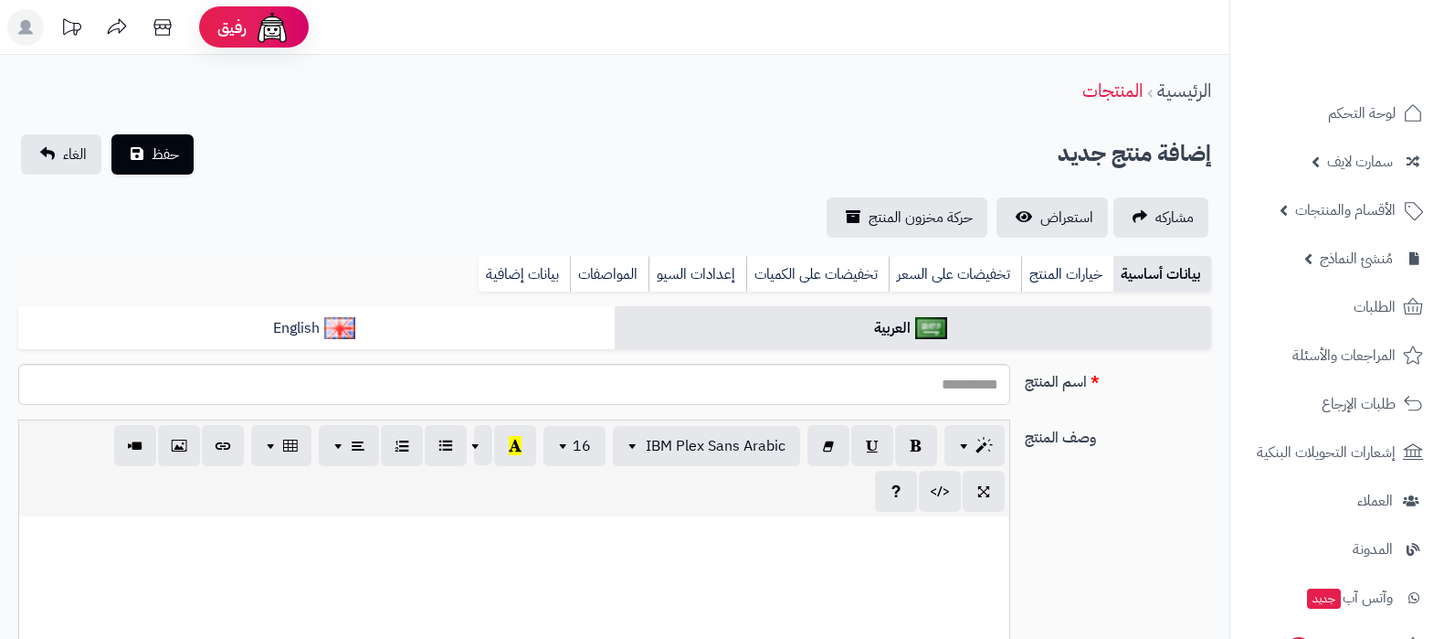
select select
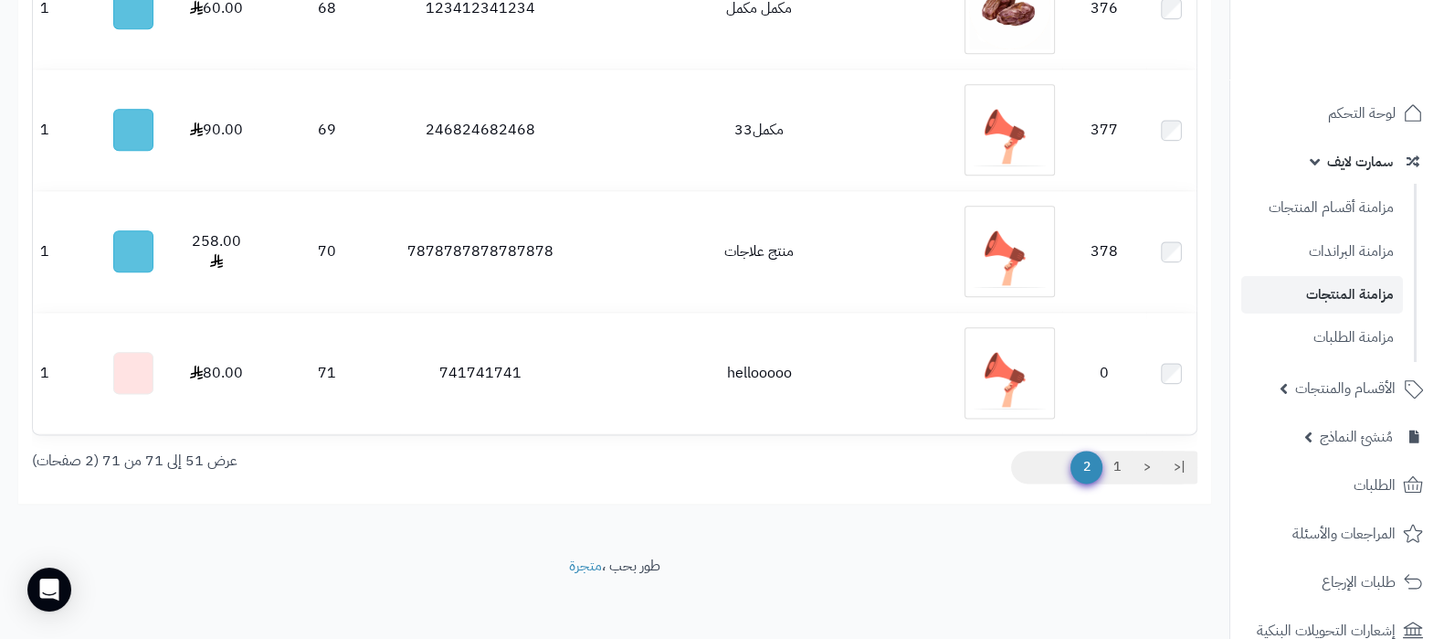
scroll to position [2863, 0]
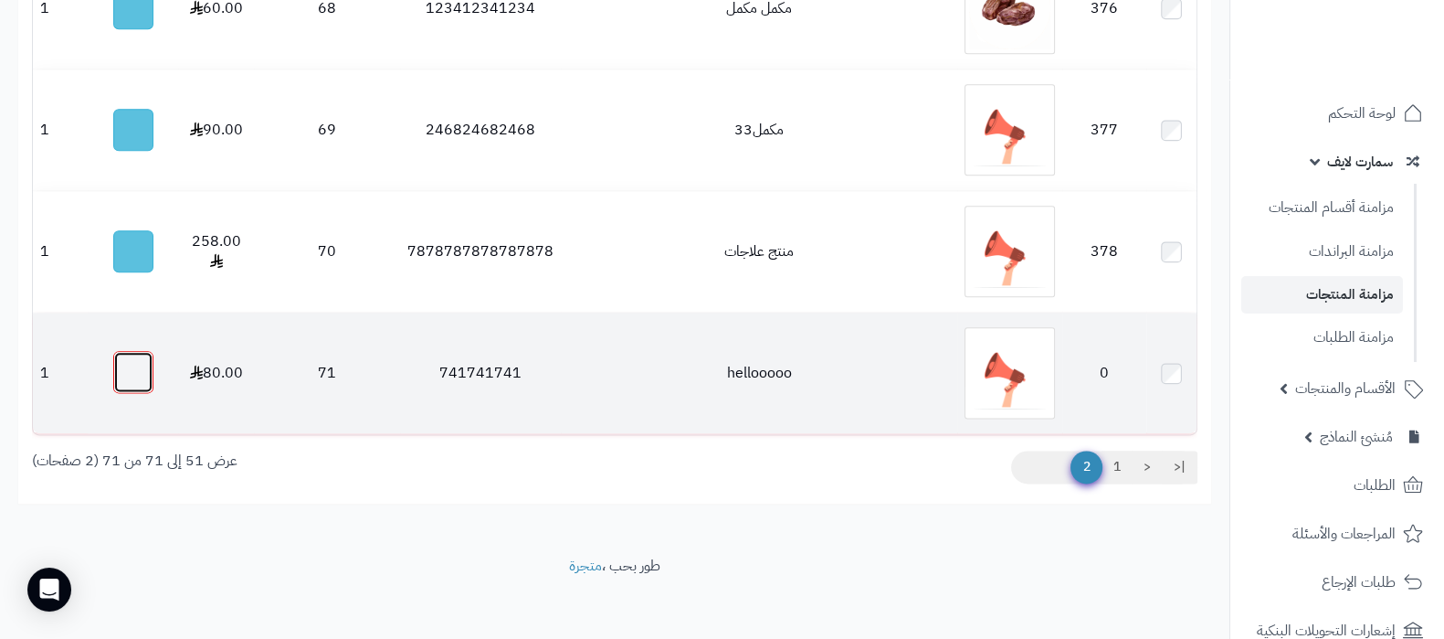
click at [123, 354] on button "button" at bounding box center [133, 372] width 40 height 42
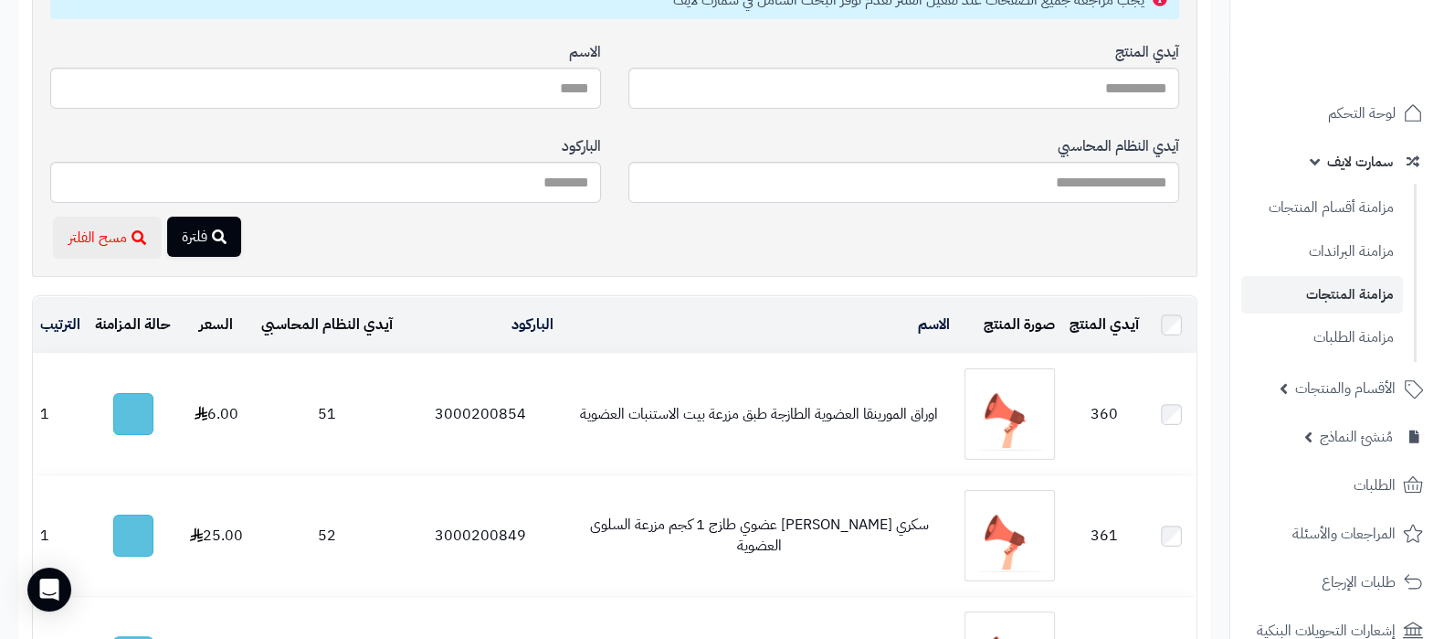
scroll to position [0, 0]
